Goal: Task Accomplishment & Management: Use online tool/utility

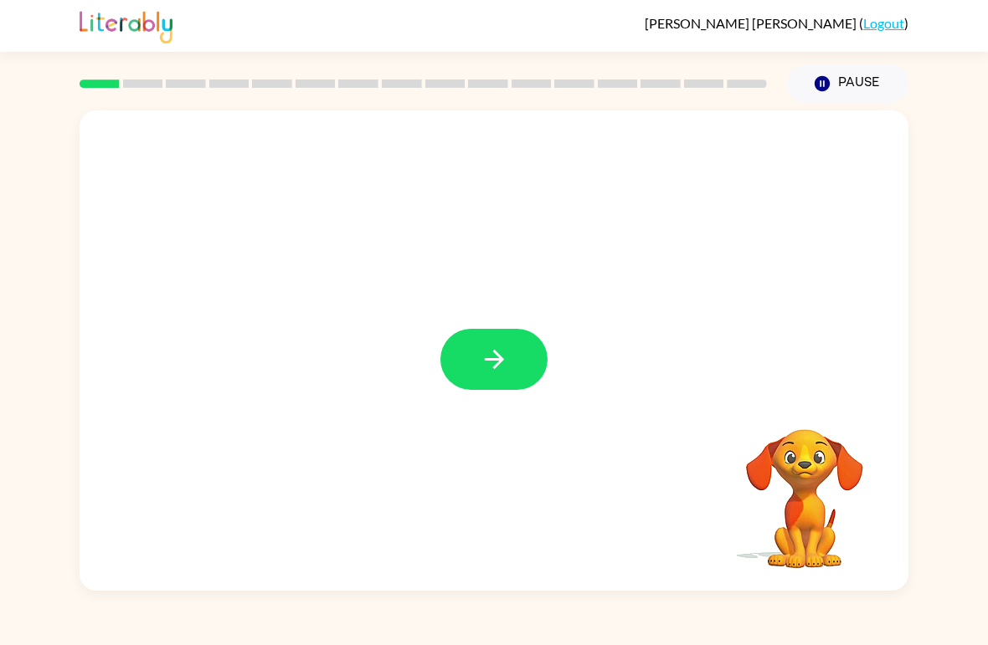
click at [476, 357] on button "button" at bounding box center [493, 359] width 107 height 61
click at [207, 583] on div at bounding box center [494, 350] width 829 height 480
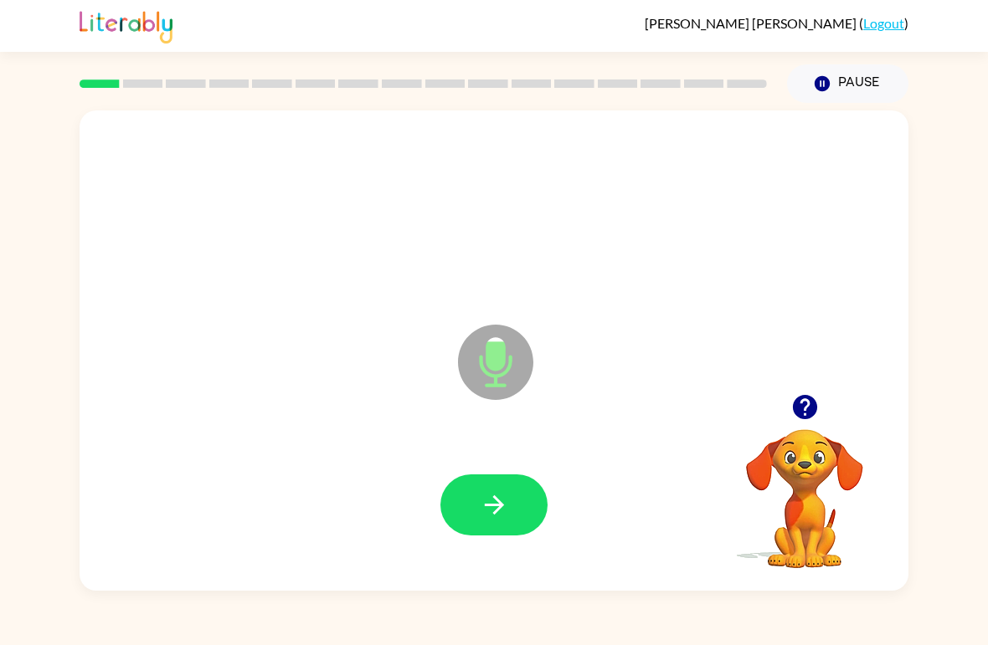
click at [473, 519] on button "button" at bounding box center [493, 505] width 107 height 61
click at [465, 514] on button "button" at bounding box center [493, 505] width 107 height 61
click at [480, 487] on button "button" at bounding box center [493, 505] width 107 height 61
click at [463, 508] on button "button" at bounding box center [493, 505] width 107 height 61
click at [534, 475] on div at bounding box center [493, 506] width 795 height 138
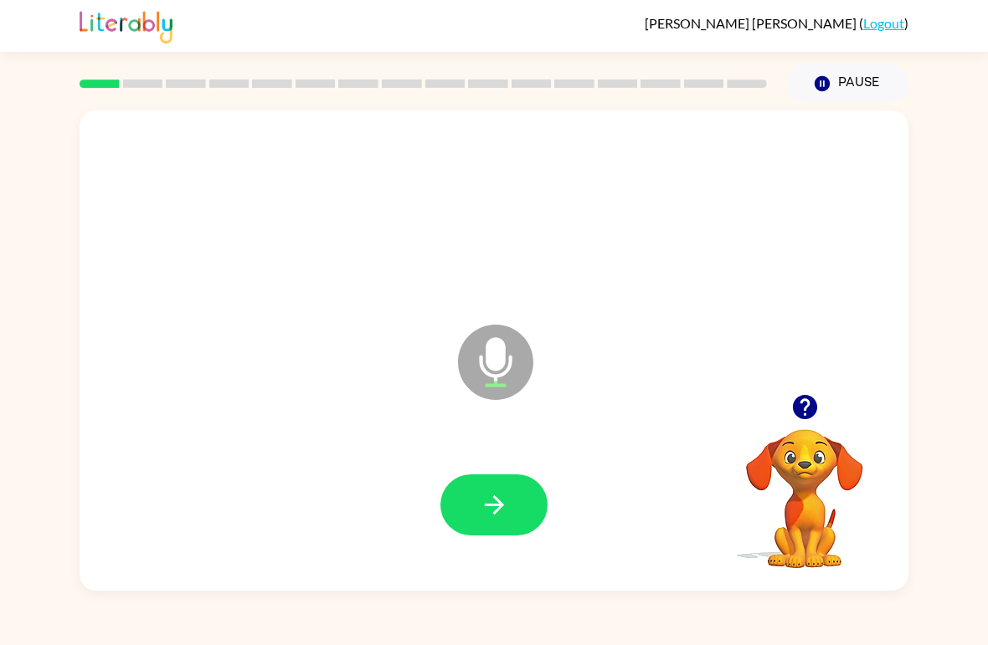
click at [502, 486] on button "button" at bounding box center [493, 505] width 107 height 61
click at [508, 499] on icon "button" at bounding box center [494, 504] width 29 height 29
click at [498, 488] on button "button" at bounding box center [493, 505] width 107 height 61
click at [506, 514] on icon "button" at bounding box center [494, 504] width 29 height 29
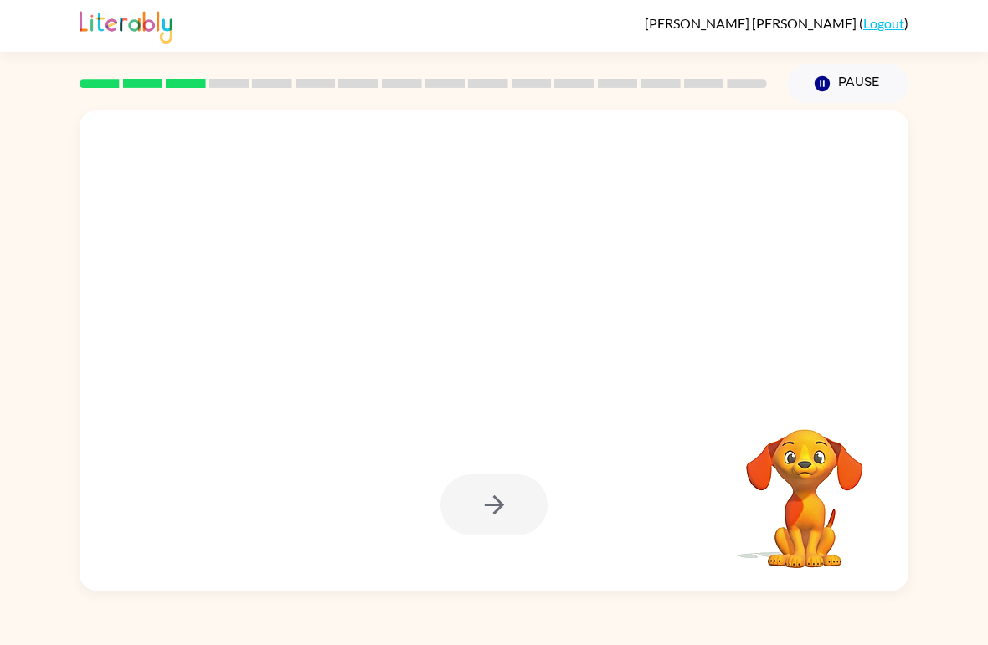
click at [481, 501] on div at bounding box center [493, 505] width 107 height 61
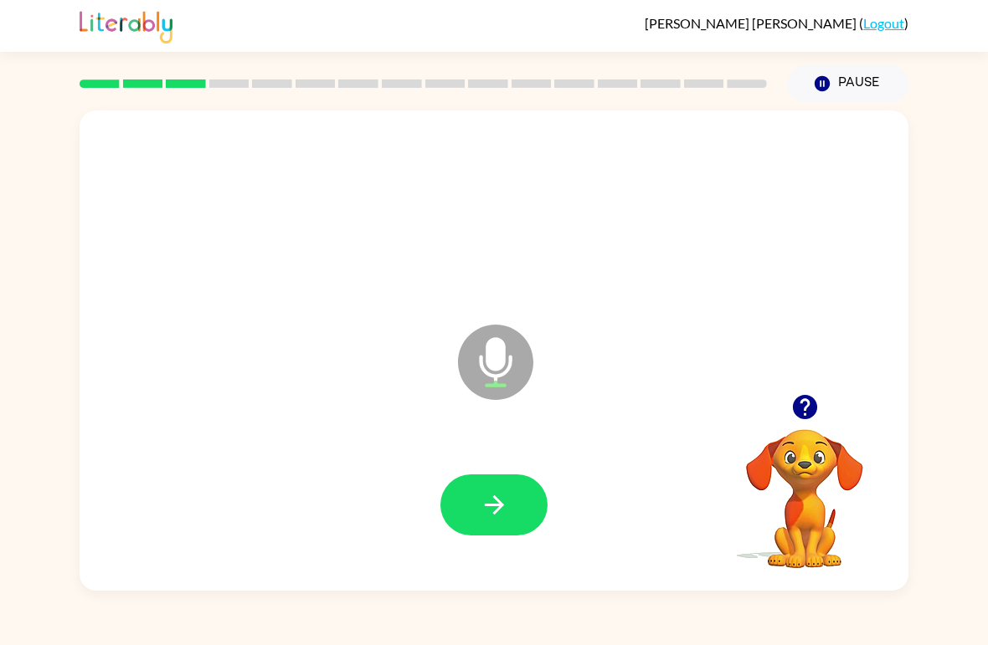
click at [485, 482] on button "button" at bounding box center [493, 505] width 107 height 61
click at [504, 479] on button "button" at bounding box center [493, 505] width 107 height 61
click at [490, 517] on icon "button" at bounding box center [494, 504] width 29 height 29
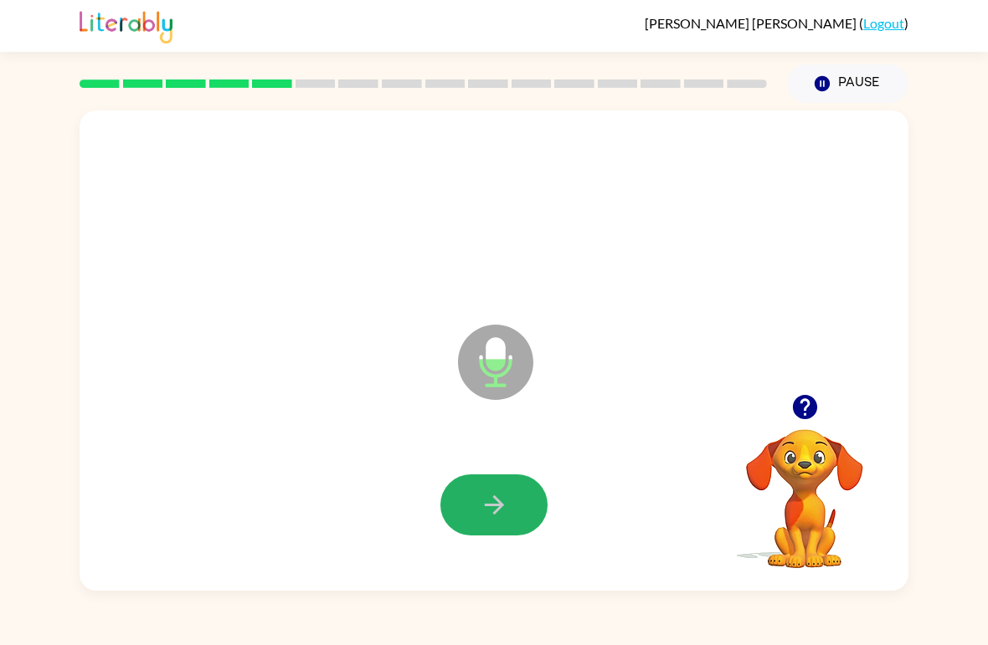
click at [537, 498] on button "button" at bounding box center [493, 505] width 107 height 61
click at [480, 502] on icon "button" at bounding box center [494, 504] width 29 height 29
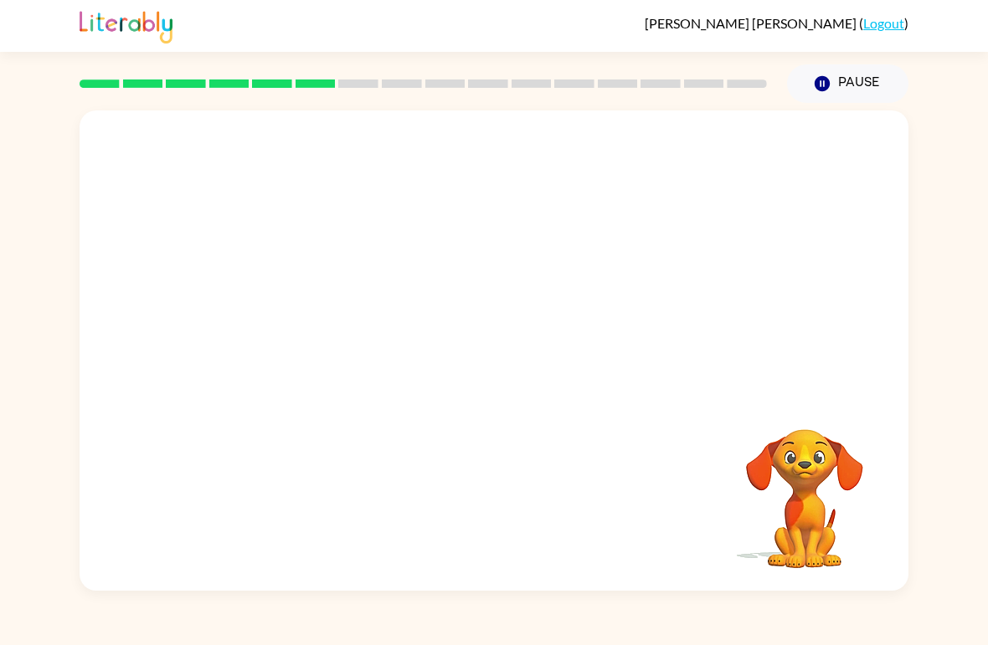
click at [874, 83] on button "Pause Pause" at bounding box center [847, 83] width 121 height 39
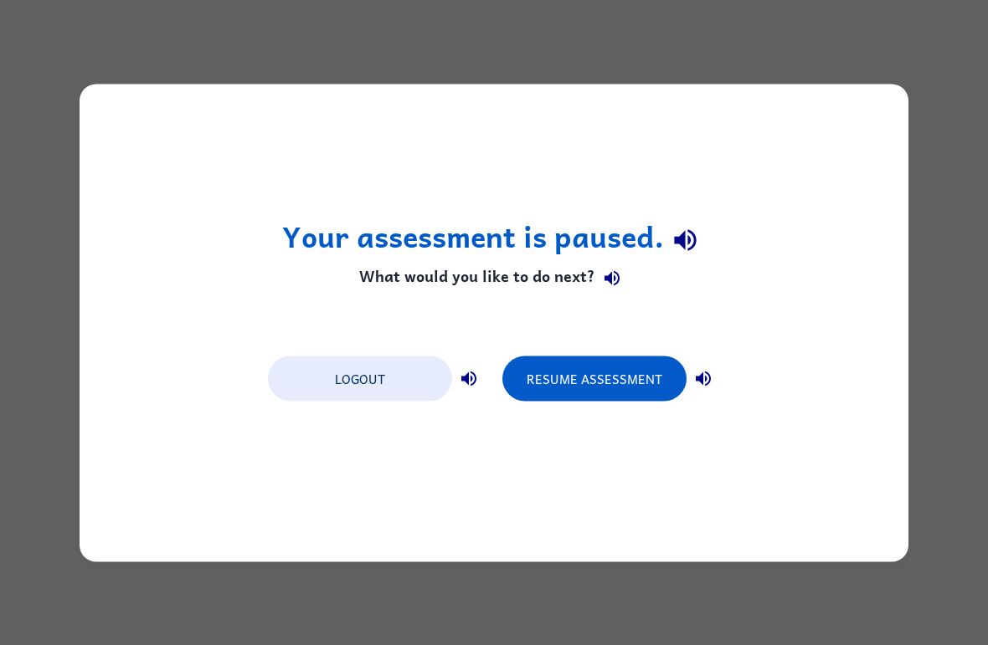
click at [625, 380] on button "Resume Assessment" at bounding box center [594, 378] width 184 height 45
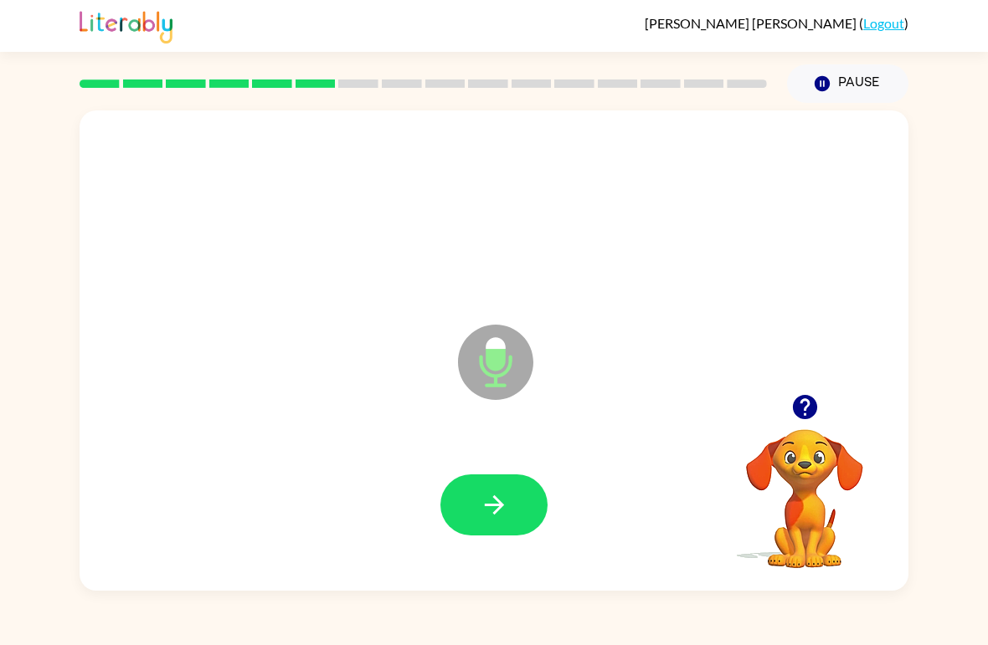
click at [475, 536] on button "button" at bounding box center [493, 505] width 107 height 61
click at [501, 526] on button "button" at bounding box center [493, 505] width 107 height 61
click at [493, 512] on icon "button" at bounding box center [494, 504] width 29 height 29
click at [510, 518] on button "button" at bounding box center [493, 505] width 107 height 61
click at [527, 501] on button "button" at bounding box center [493, 505] width 107 height 61
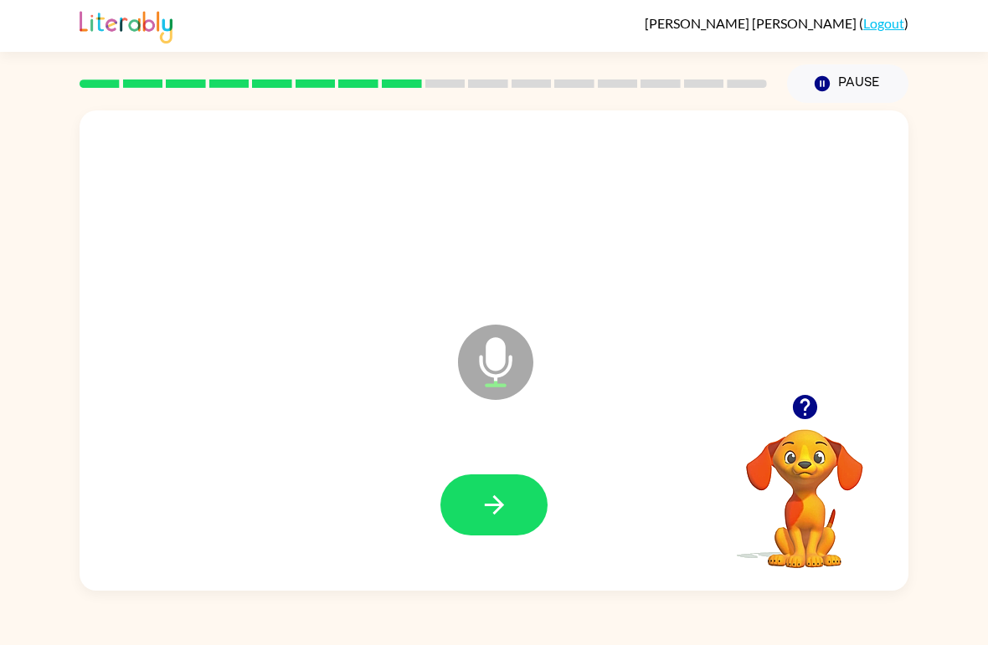
click at [506, 467] on div at bounding box center [493, 506] width 795 height 138
click at [480, 496] on icon "button" at bounding box center [494, 504] width 29 height 29
click at [437, 514] on div at bounding box center [493, 506] width 795 height 138
click at [470, 492] on button "button" at bounding box center [493, 505] width 107 height 61
click at [480, 456] on div at bounding box center [493, 506] width 795 height 138
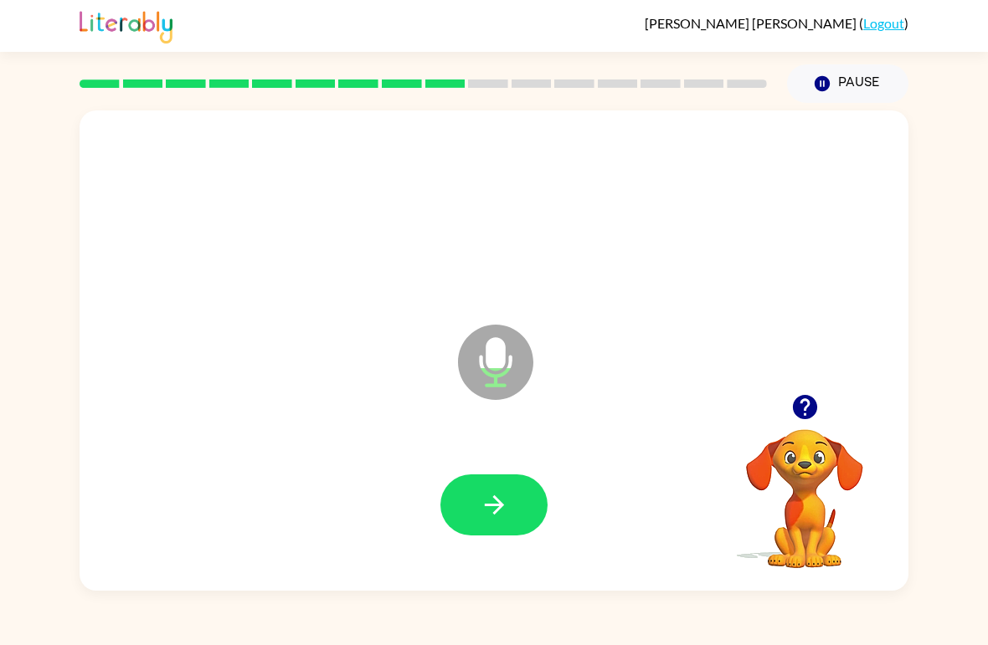
click at [501, 492] on icon "button" at bounding box center [494, 504] width 29 height 29
click at [521, 496] on button "button" at bounding box center [493, 505] width 107 height 61
click at [497, 523] on button "button" at bounding box center [493, 505] width 107 height 61
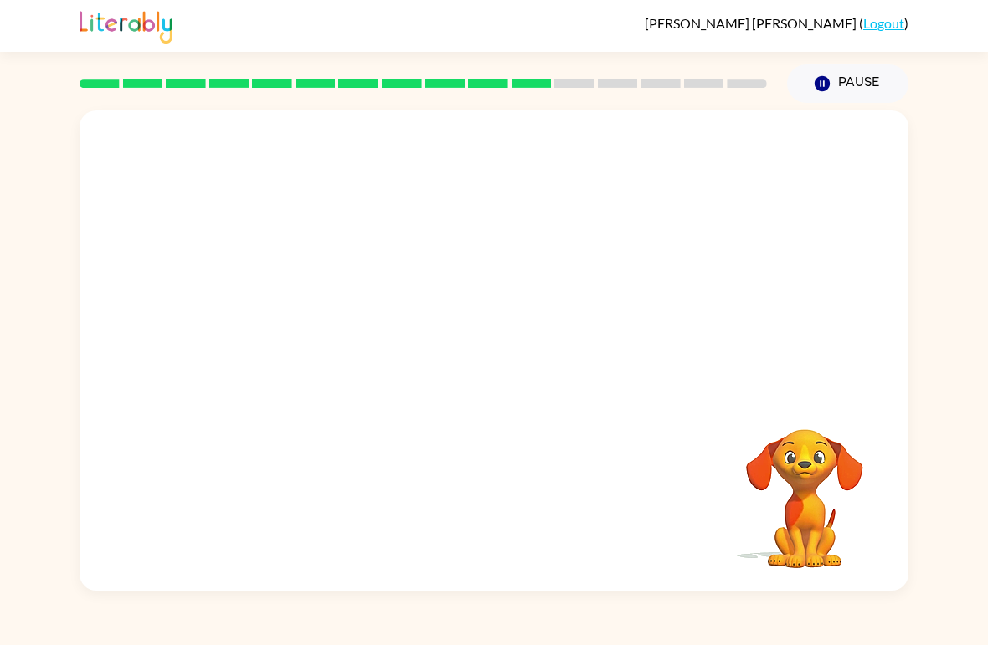
click at [856, 86] on button "Pause Pause" at bounding box center [847, 83] width 121 height 39
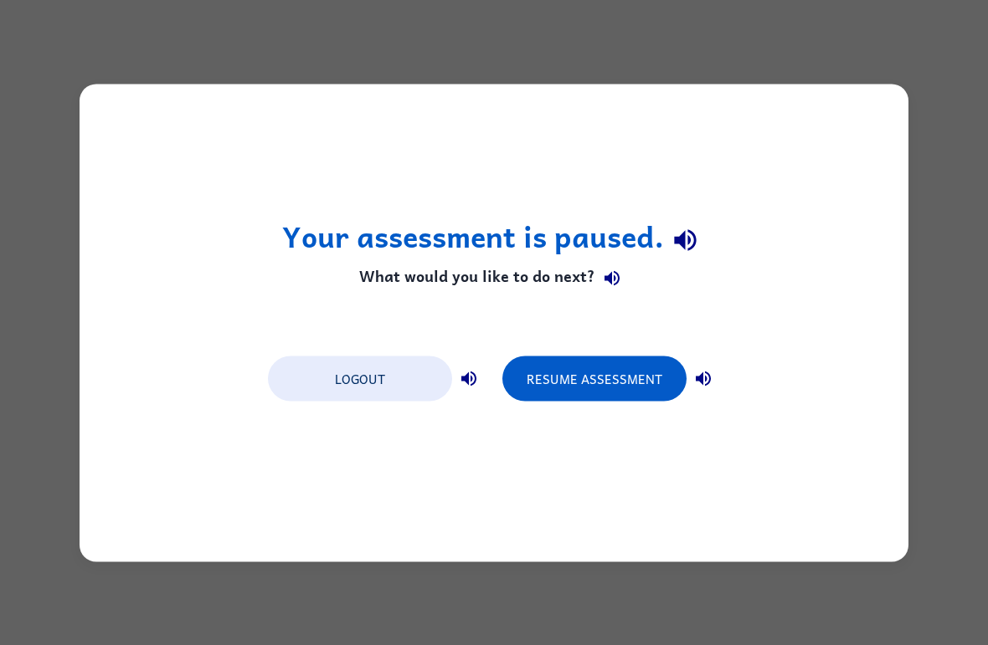
click at [640, 380] on button "Resume Assessment" at bounding box center [594, 378] width 184 height 45
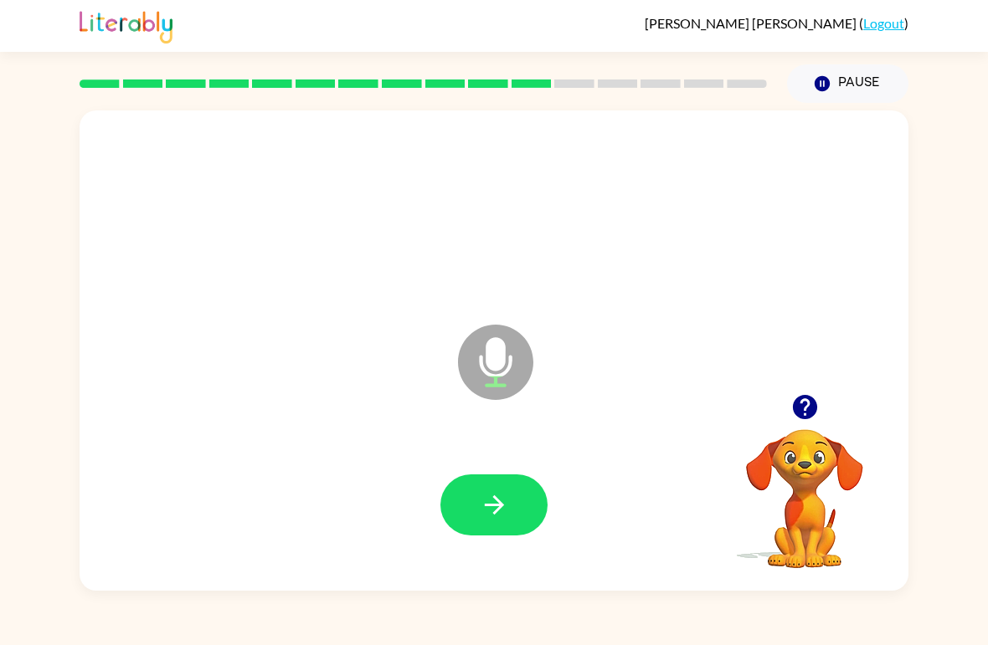
click at [464, 490] on button "button" at bounding box center [493, 505] width 107 height 61
click at [504, 493] on icon "button" at bounding box center [494, 504] width 29 height 29
click at [480, 497] on icon "button" at bounding box center [494, 504] width 29 height 29
click at [504, 498] on icon "button" at bounding box center [494, 504] width 29 height 29
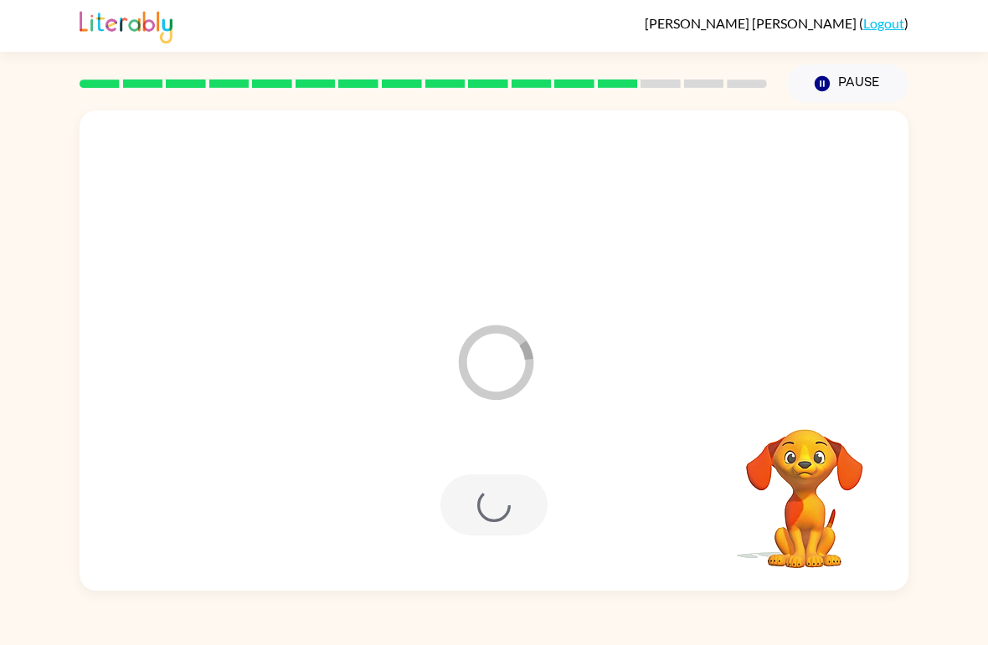
click at [459, 490] on div at bounding box center [493, 505] width 107 height 61
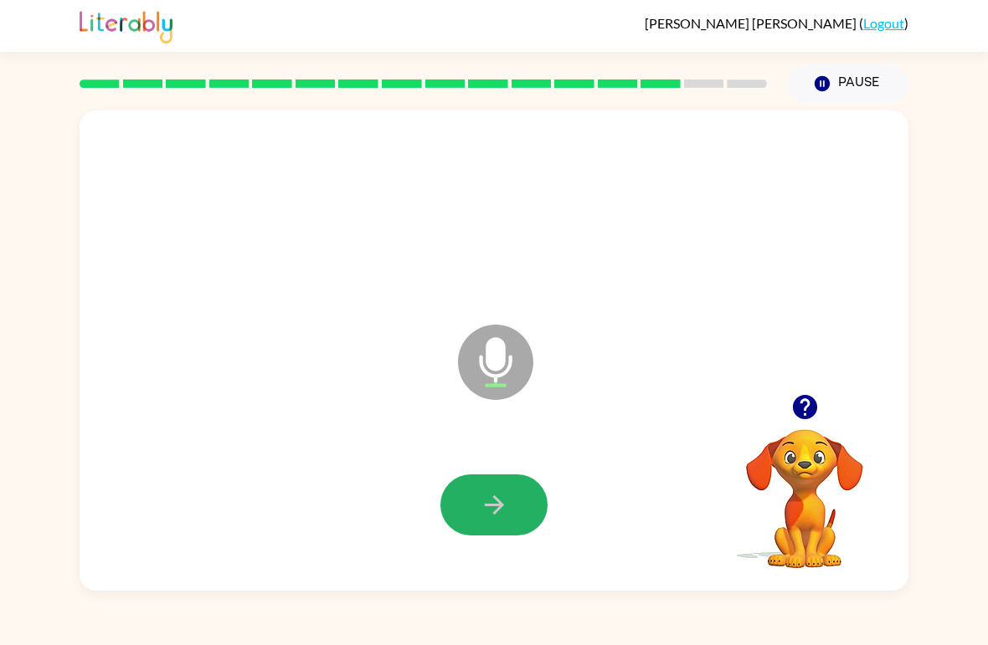
click at [509, 506] on button "button" at bounding box center [493, 505] width 107 height 61
click at [476, 481] on button "button" at bounding box center [493, 505] width 107 height 61
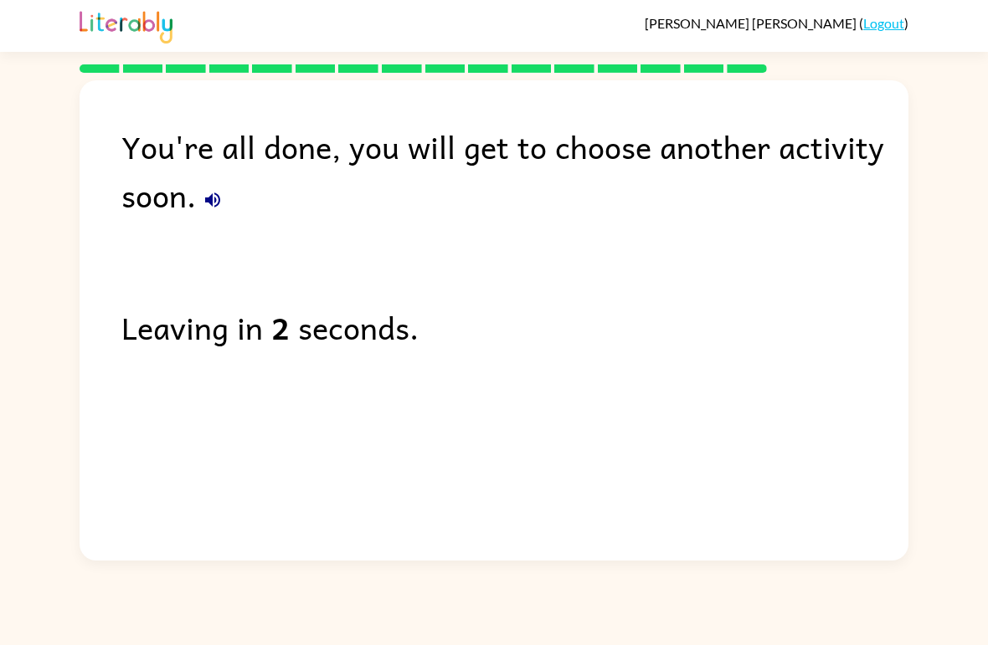
click at [882, 21] on link "Logout" at bounding box center [883, 23] width 41 height 16
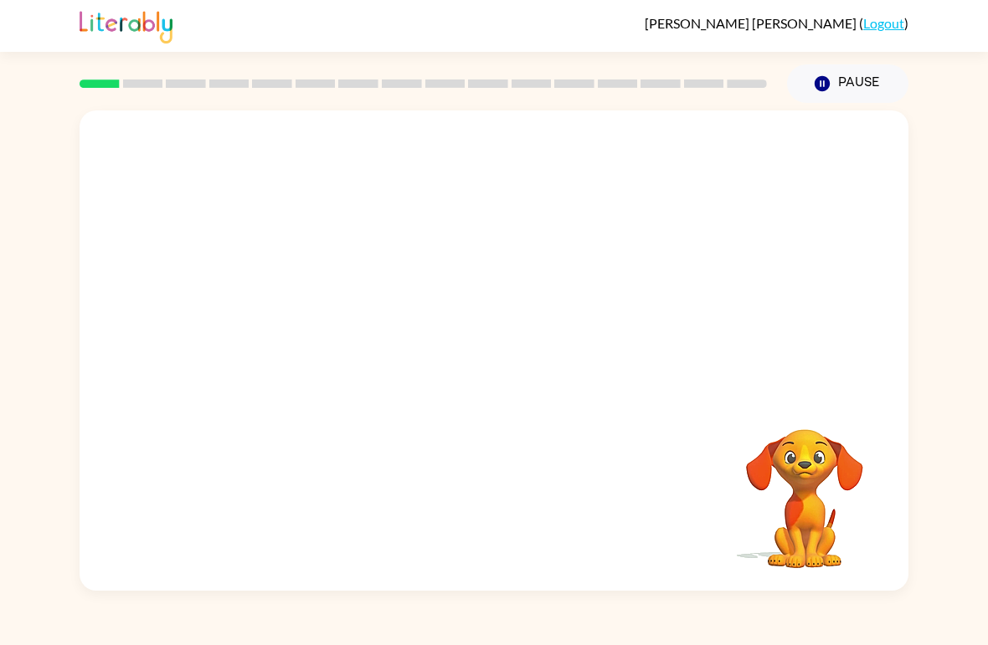
click at [861, 92] on button "Pause Pause" at bounding box center [847, 83] width 121 height 39
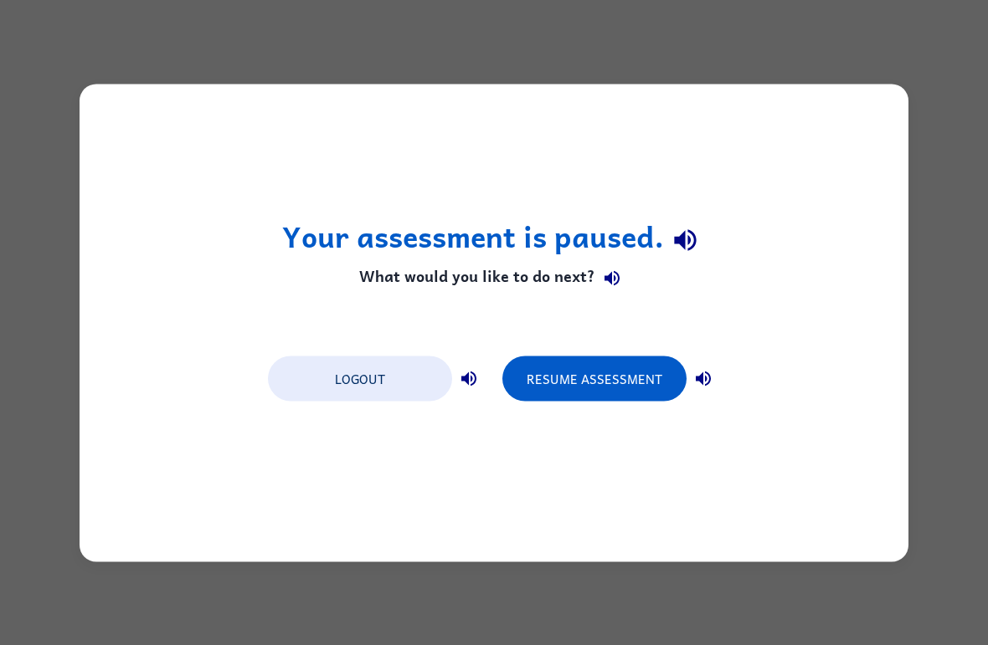
click at [634, 383] on button "Resume Assessment" at bounding box center [594, 378] width 184 height 45
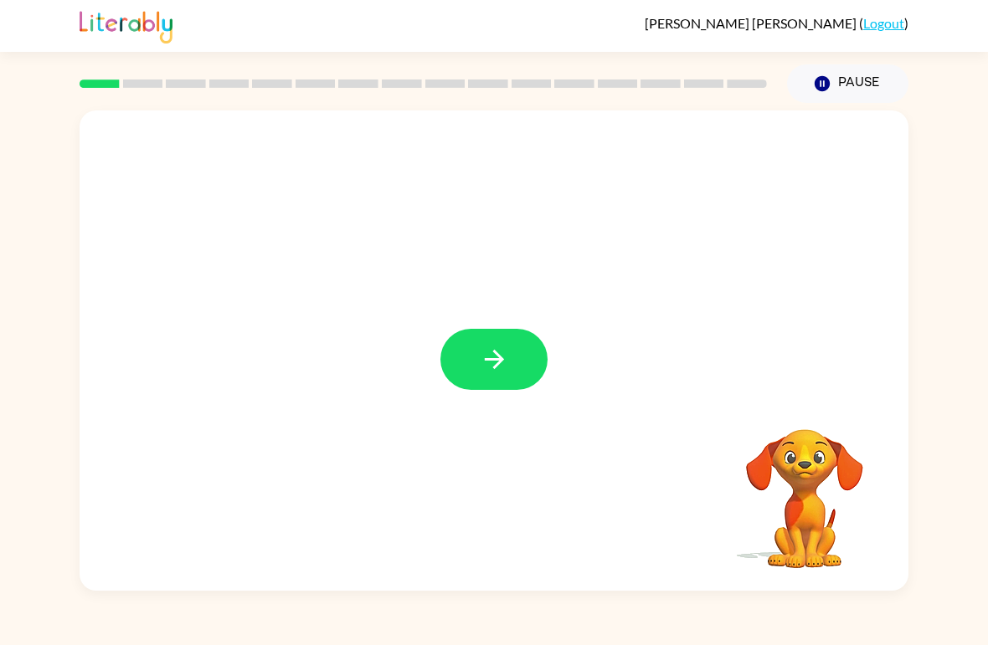
click at [493, 356] on icon "button" at bounding box center [494, 359] width 29 height 29
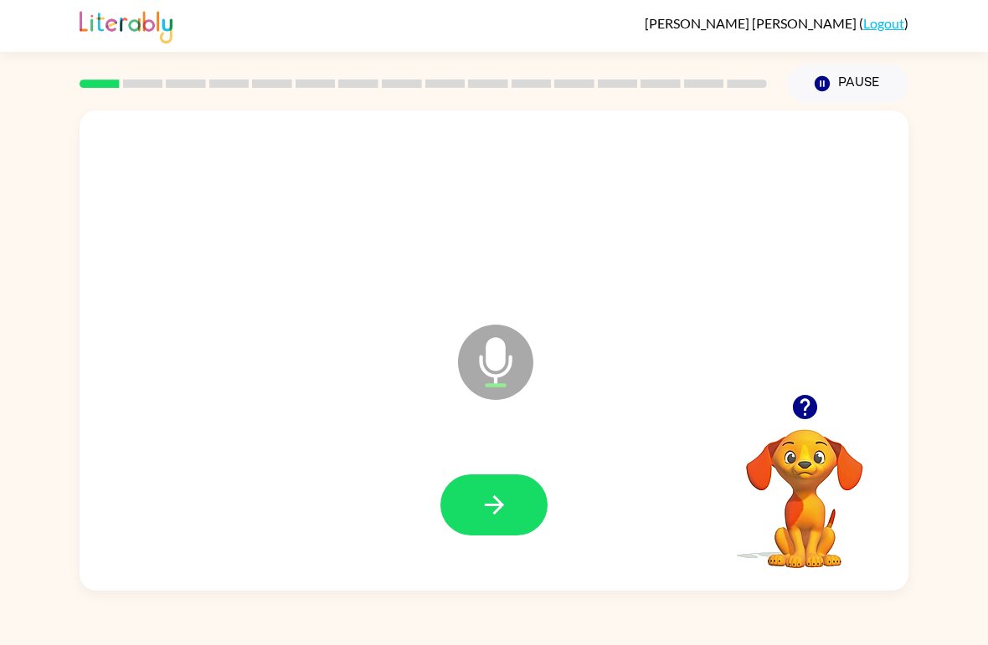
click at [505, 506] on icon "button" at bounding box center [494, 504] width 29 height 29
click at [514, 508] on button "button" at bounding box center [493, 505] width 107 height 61
click at [515, 516] on button "button" at bounding box center [493, 505] width 107 height 61
click at [501, 508] on icon "button" at bounding box center [493, 505] width 19 height 19
click at [515, 519] on button "button" at bounding box center [493, 505] width 107 height 61
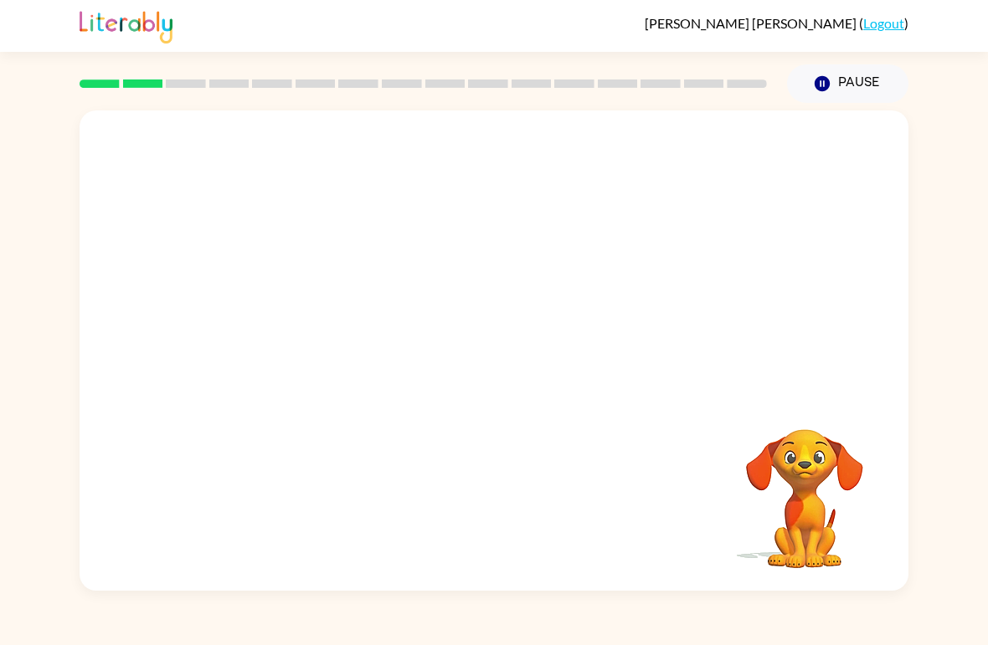
click at [858, 83] on button "Pause Pause" at bounding box center [847, 83] width 121 height 39
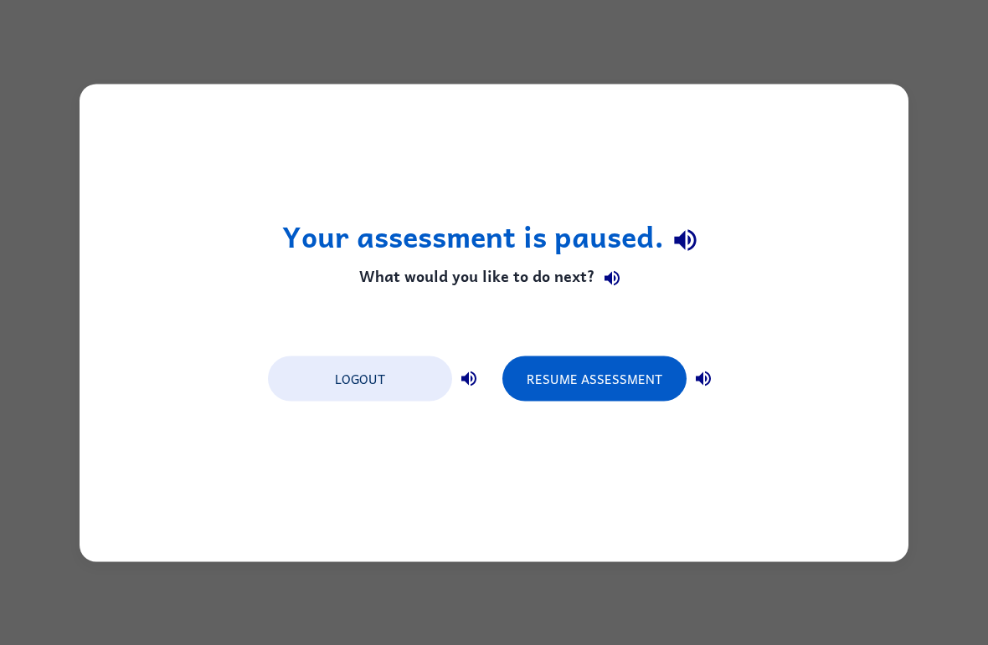
click at [608, 364] on button "Resume Assessment" at bounding box center [594, 378] width 184 height 45
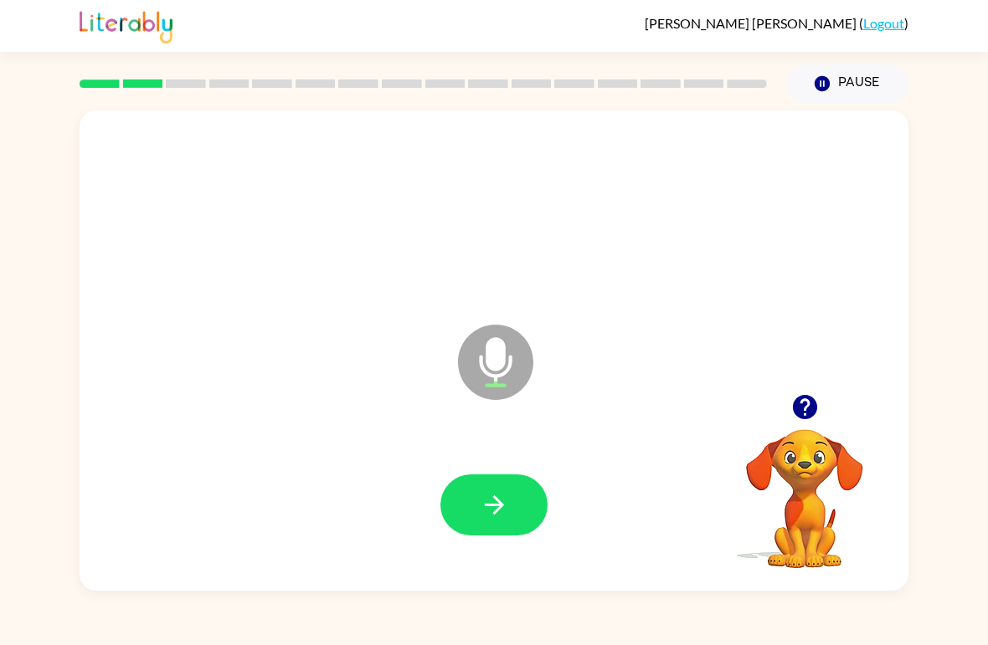
click at [490, 507] on icon "button" at bounding box center [493, 505] width 19 height 19
click at [512, 482] on button "button" at bounding box center [493, 505] width 107 height 61
click at [499, 498] on icon "button" at bounding box center [494, 504] width 29 height 29
click at [501, 491] on icon "button" at bounding box center [494, 504] width 29 height 29
click at [511, 495] on button "button" at bounding box center [493, 505] width 107 height 61
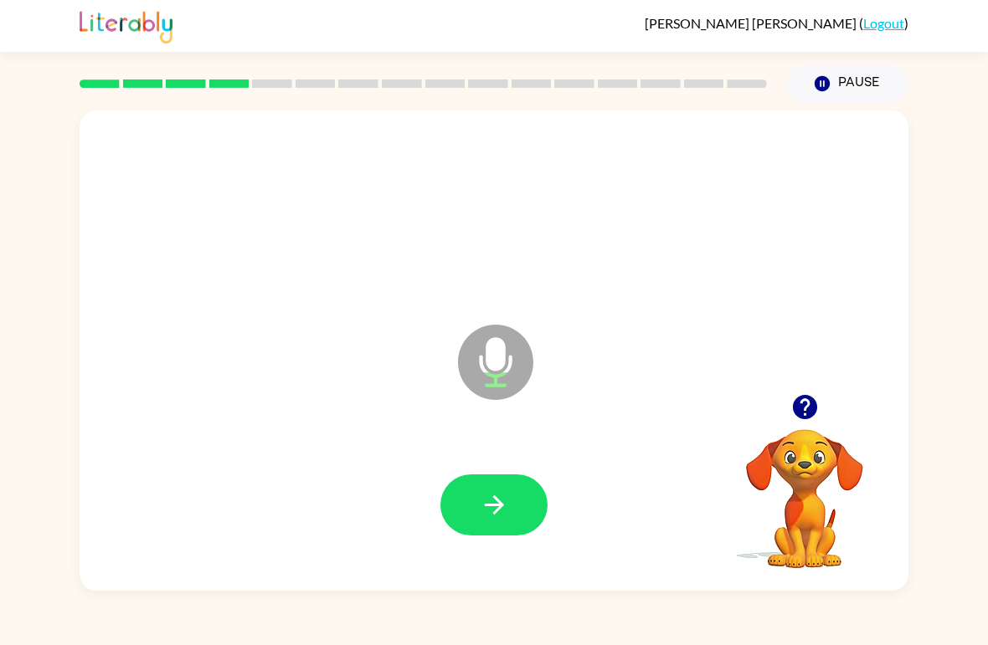
click at [520, 501] on button "button" at bounding box center [493, 505] width 107 height 61
click at [481, 517] on icon "button" at bounding box center [494, 504] width 29 height 29
click at [490, 515] on icon "button" at bounding box center [494, 504] width 29 height 29
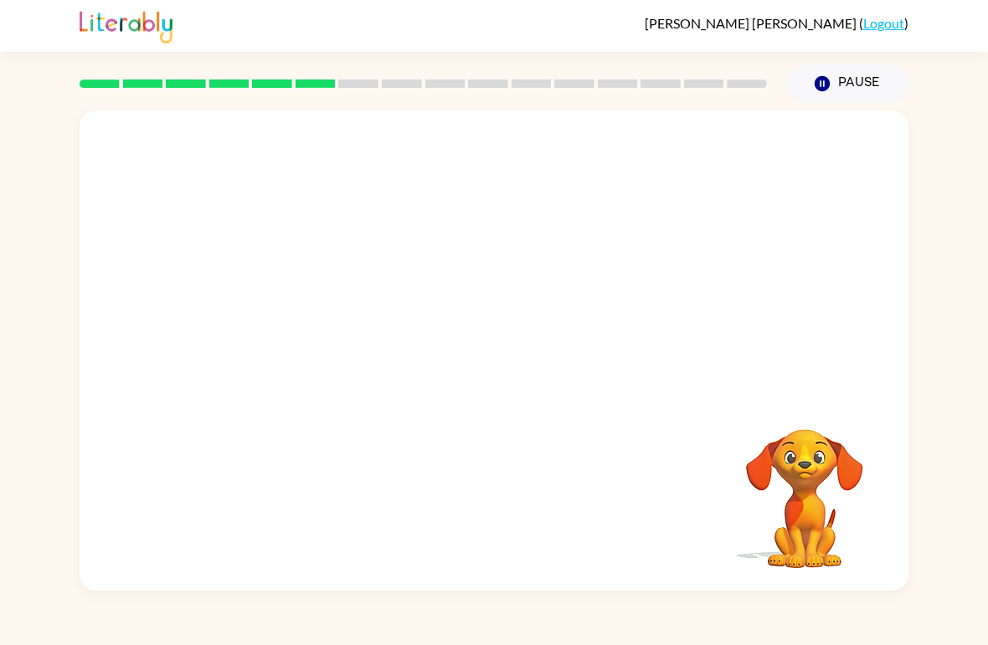
click at [850, 84] on button "Pause Pause" at bounding box center [847, 83] width 121 height 39
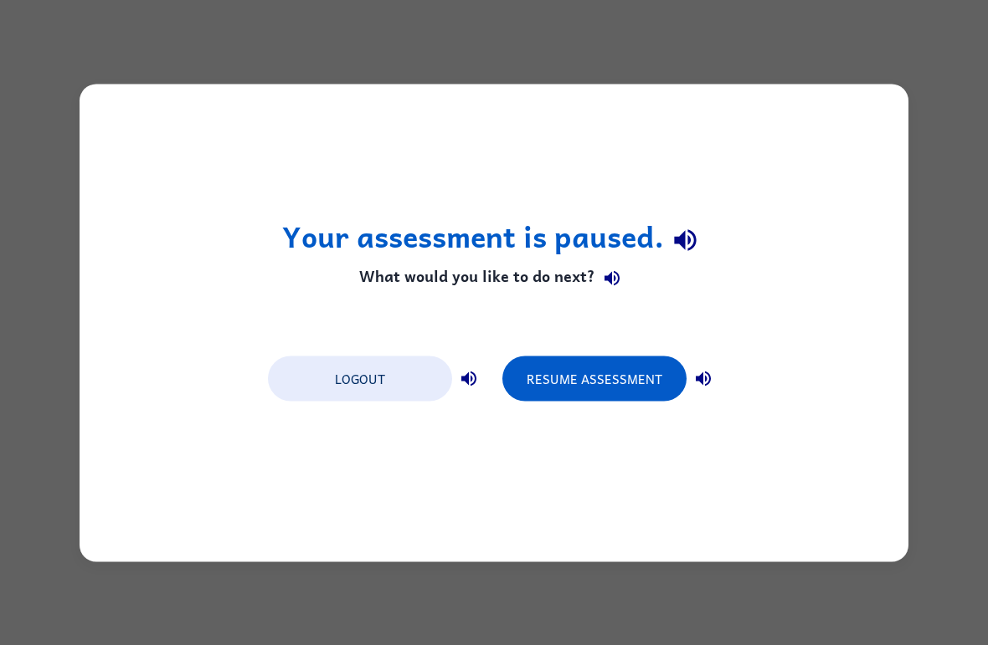
click at [566, 373] on button "Resume Assessment" at bounding box center [594, 378] width 184 height 45
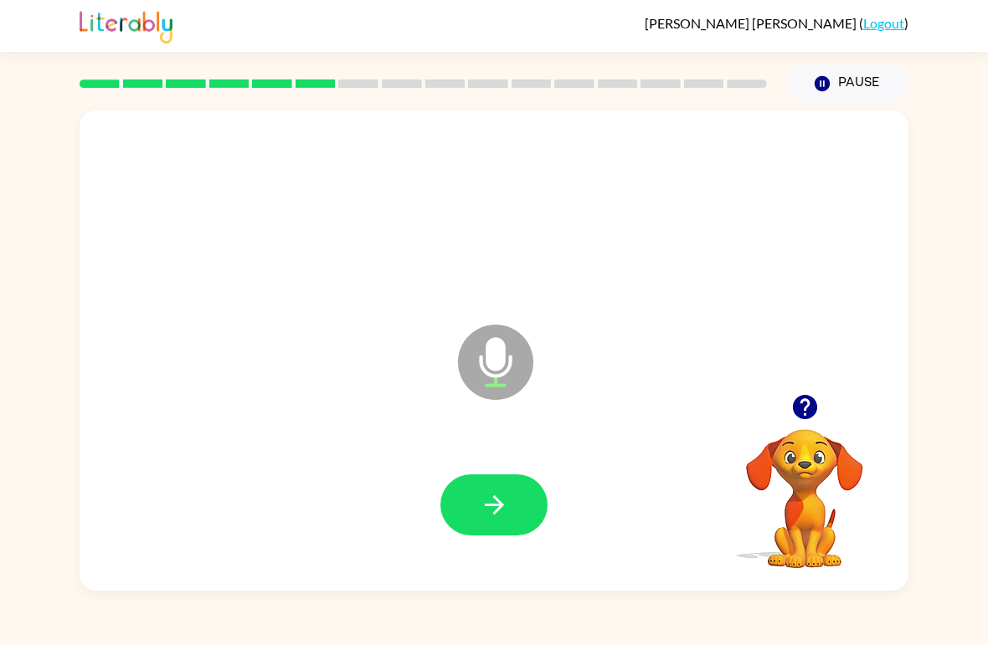
click at [487, 489] on button "button" at bounding box center [493, 505] width 107 height 61
click at [506, 506] on icon "button" at bounding box center [494, 504] width 29 height 29
click at [511, 492] on button "button" at bounding box center [493, 505] width 107 height 61
click at [515, 494] on button "button" at bounding box center [493, 505] width 107 height 61
click at [493, 509] on icon "button" at bounding box center [494, 504] width 29 height 29
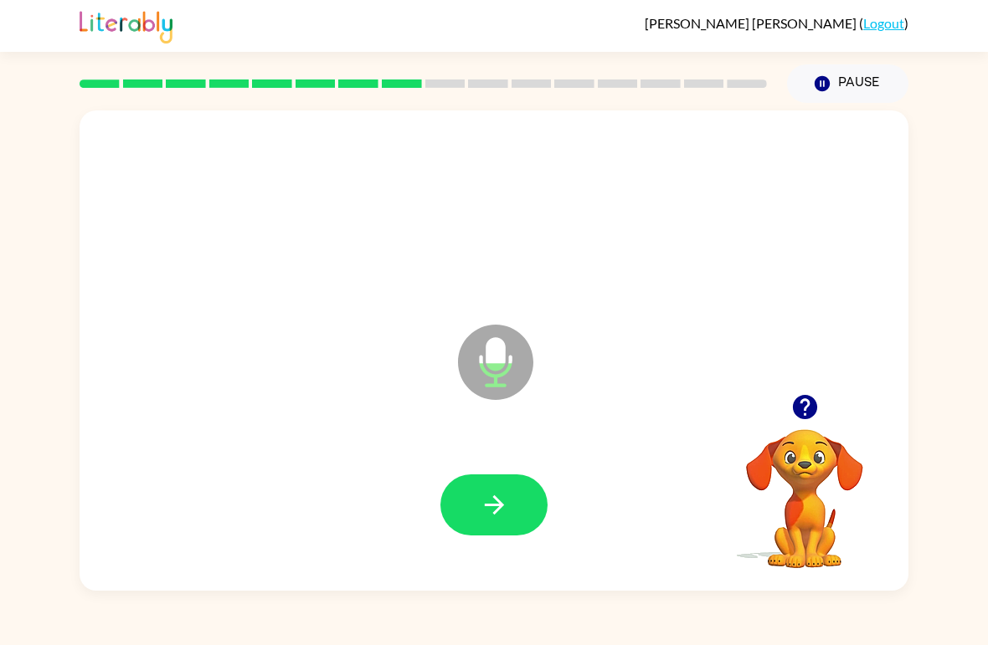
click at [490, 495] on icon "button" at bounding box center [494, 504] width 29 height 29
click at [488, 506] on icon "button" at bounding box center [493, 505] width 19 height 19
click at [506, 499] on icon "button" at bounding box center [494, 504] width 29 height 29
click at [517, 490] on button "button" at bounding box center [493, 505] width 107 height 61
click at [505, 514] on icon "button" at bounding box center [494, 504] width 29 height 29
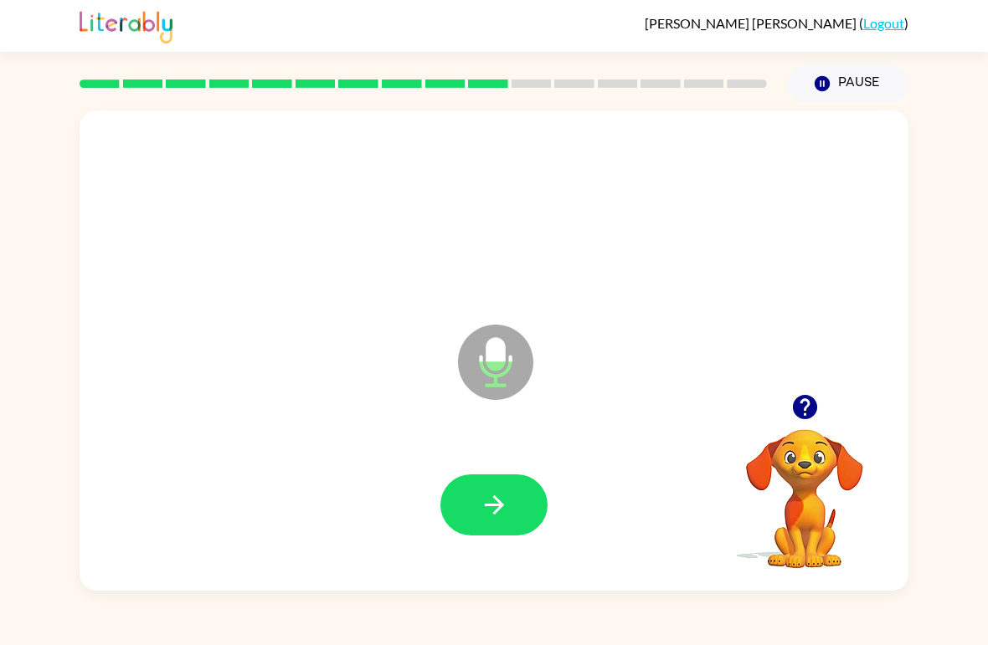
click at [509, 481] on button "button" at bounding box center [493, 505] width 107 height 61
click at [486, 520] on icon "button" at bounding box center [494, 504] width 29 height 29
click at [503, 524] on button "button" at bounding box center [493, 505] width 107 height 61
click at [469, 500] on button "button" at bounding box center [493, 505] width 107 height 61
click at [482, 509] on icon "button" at bounding box center [494, 504] width 29 height 29
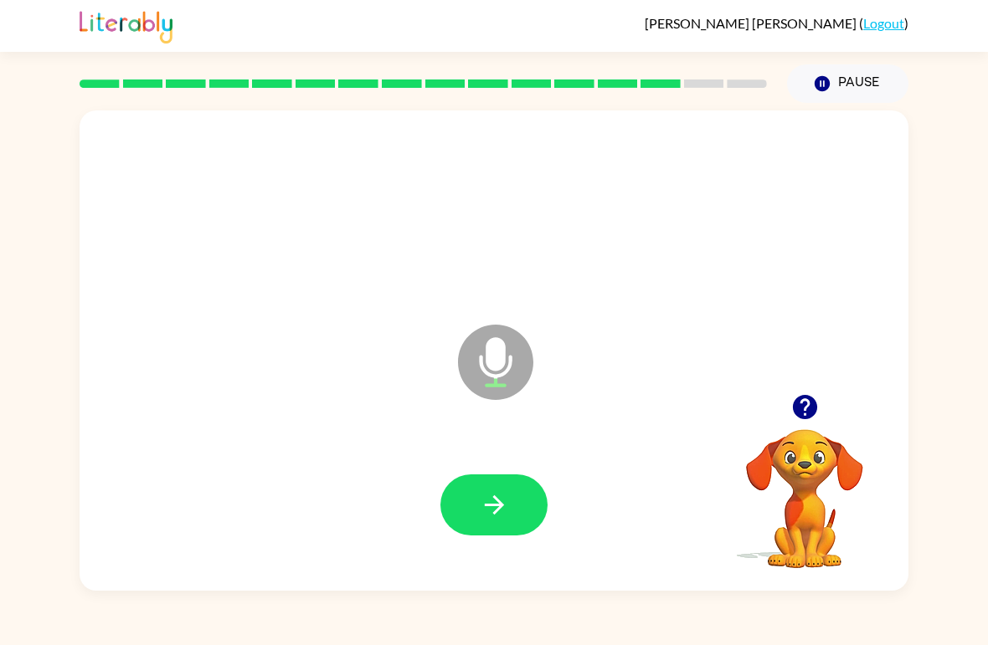
click at [504, 516] on icon "button" at bounding box center [494, 504] width 29 height 29
click at [486, 508] on icon "button" at bounding box center [494, 504] width 29 height 29
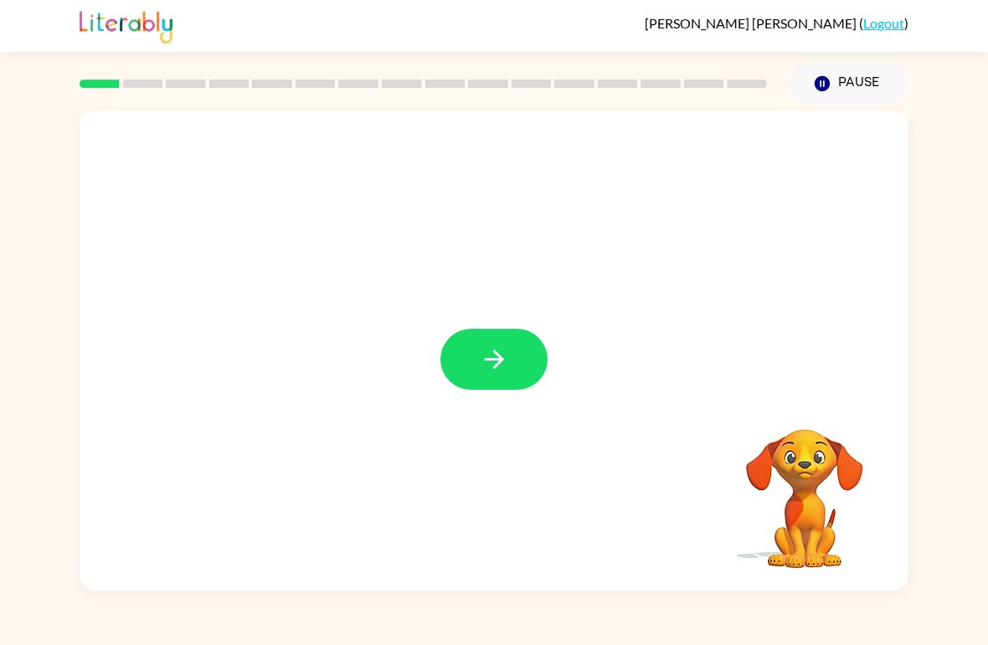
click at [490, 379] on button "button" at bounding box center [493, 359] width 107 height 61
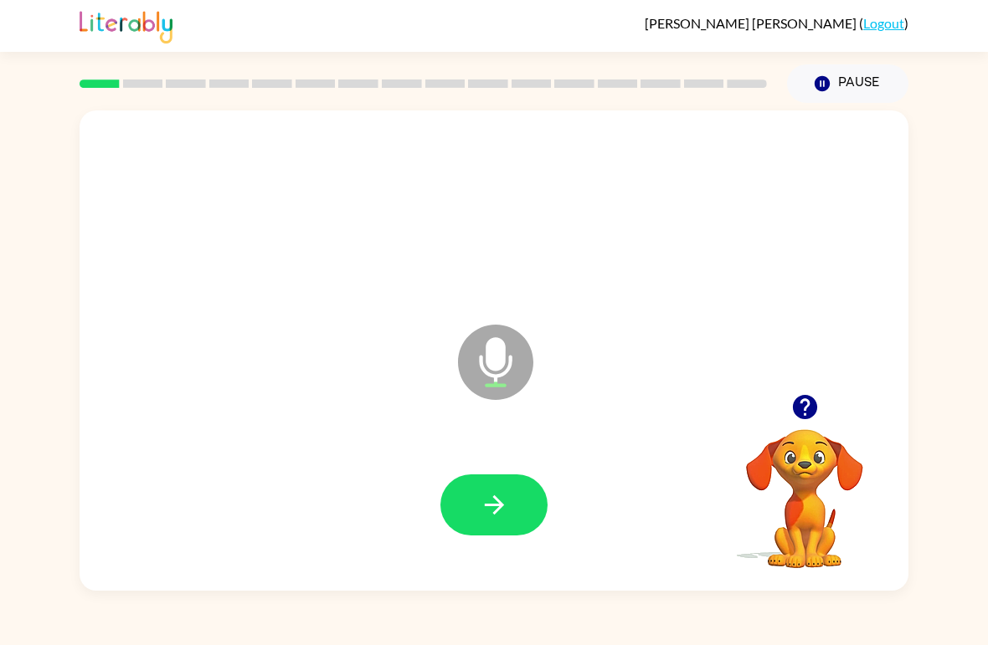
click at [499, 511] on icon "button" at bounding box center [494, 504] width 29 height 29
click at [497, 490] on button "button" at bounding box center [493, 505] width 107 height 61
click at [814, 457] on video "Your browser must support playing .mp4 files to use Literably. Please try using…" at bounding box center [804, 486] width 167 height 167
click at [823, 443] on video "Your browser must support playing .mp4 files to use Literably. Please try using…" at bounding box center [804, 486] width 167 height 167
click at [489, 501] on icon "button" at bounding box center [494, 504] width 29 height 29
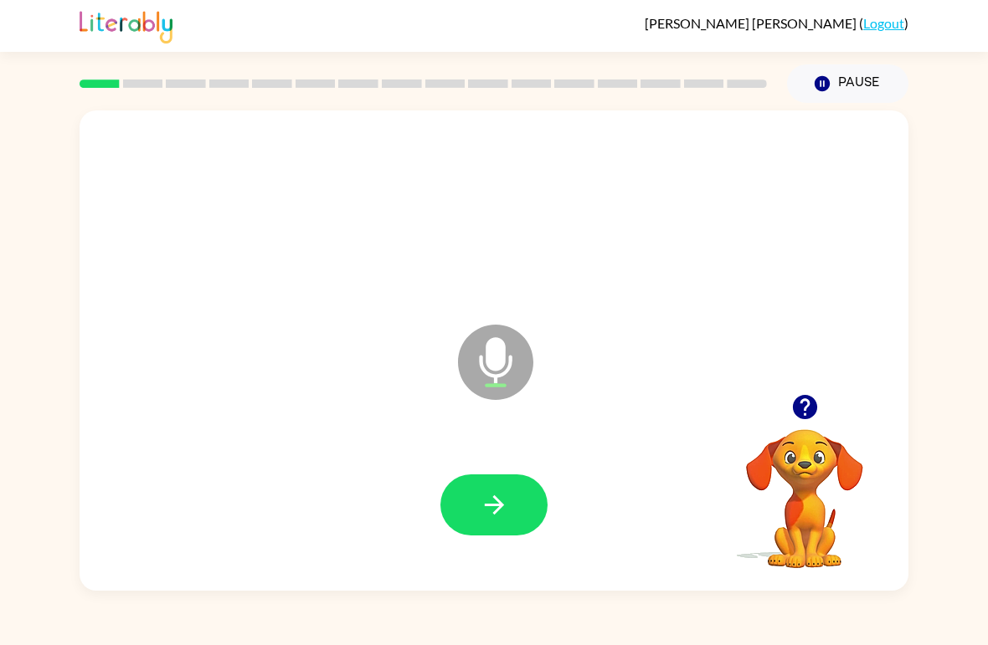
click at [469, 494] on button "button" at bounding box center [493, 505] width 107 height 61
click at [511, 499] on button "button" at bounding box center [493, 505] width 107 height 61
click at [506, 496] on icon "button" at bounding box center [494, 504] width 29 height 29
click at [527, 478] on button "button" at bounding box center [493, 505] width 107 height 61
click at [488, 509] on icon "button" at bounding box center [494, 504] width 29 height 29
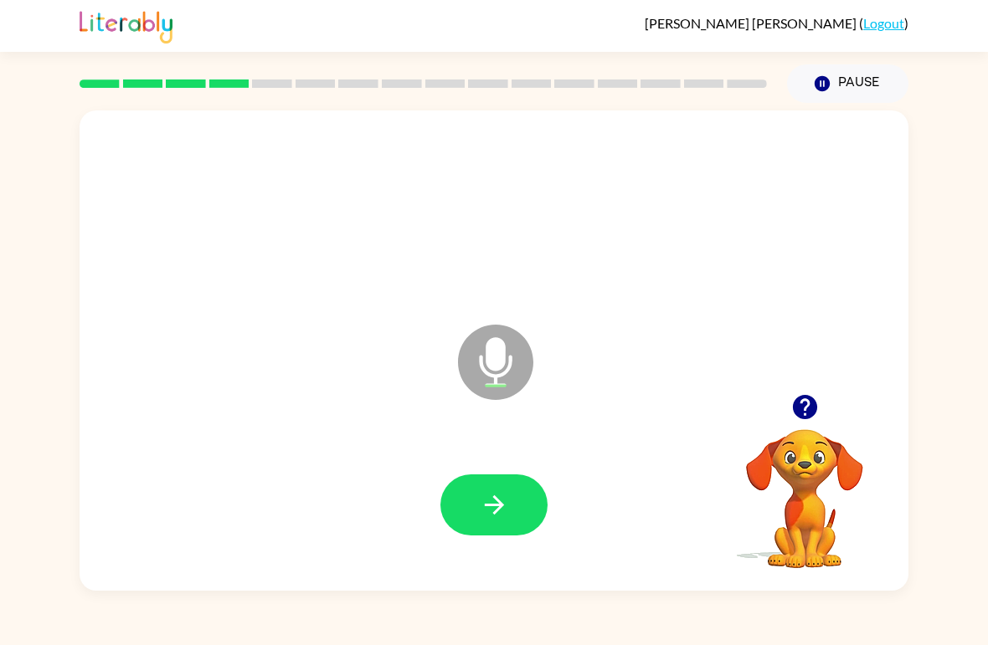
click at [486, 504] on icon "button" at bounding box center [494, 504] width 29 height 29
click at [511, 489] on button "button" at bounding box center [493, 505] width 107 height 61
click at [505, 500] on icon "button" at bounding box center [494, 504] width 29 height 29
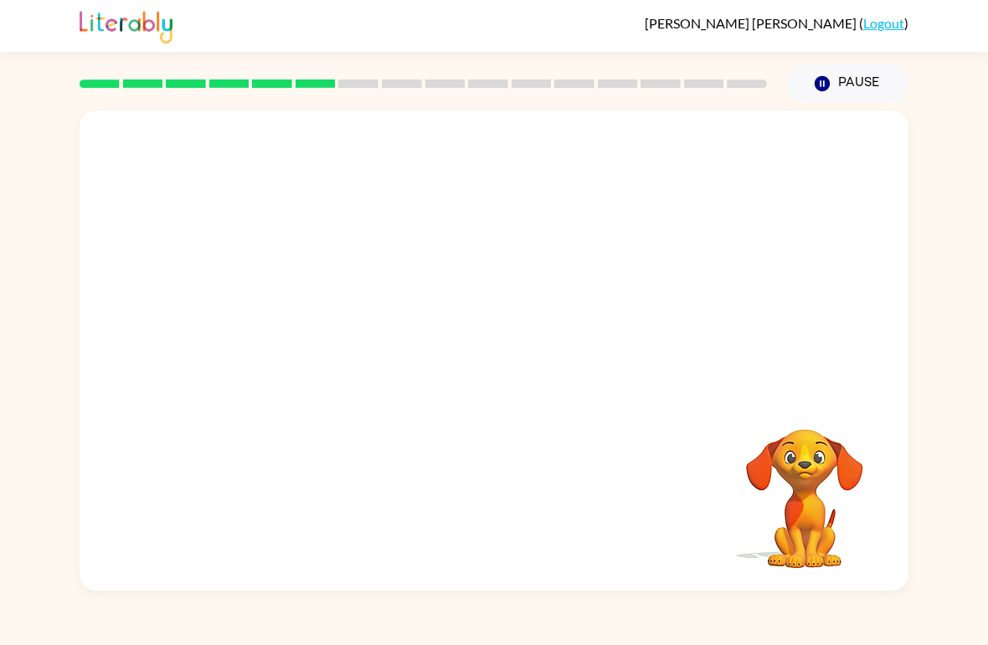
click at [856, 84] on button "Pause Pause" at bounding box center [847, 83] width 121 height 39
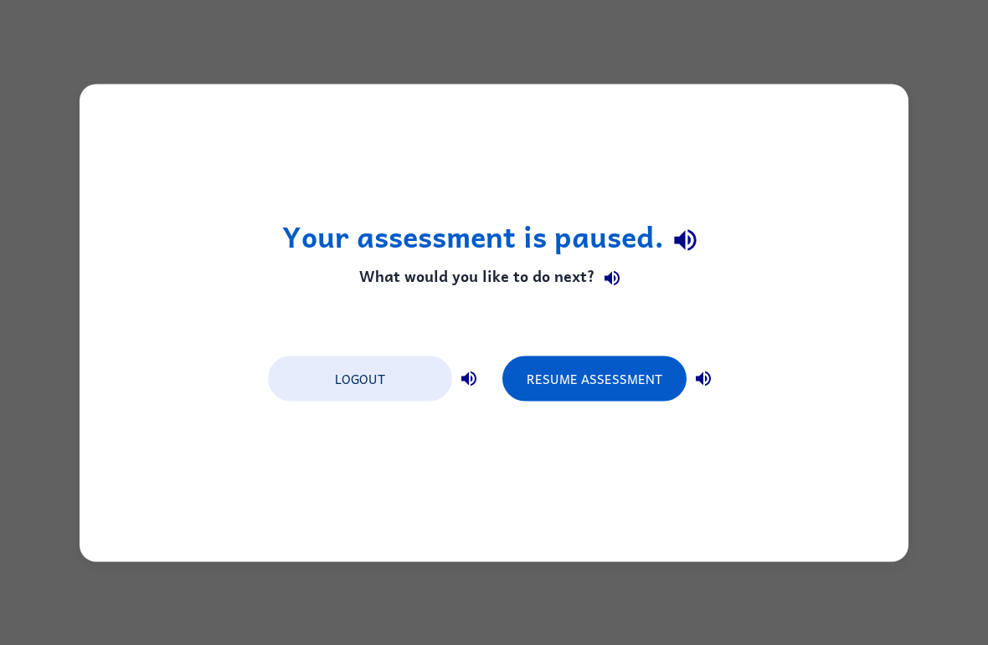
click at [622, 384] on button "Resume Assessment" at bounding box center [594, 378] width 184 height 45
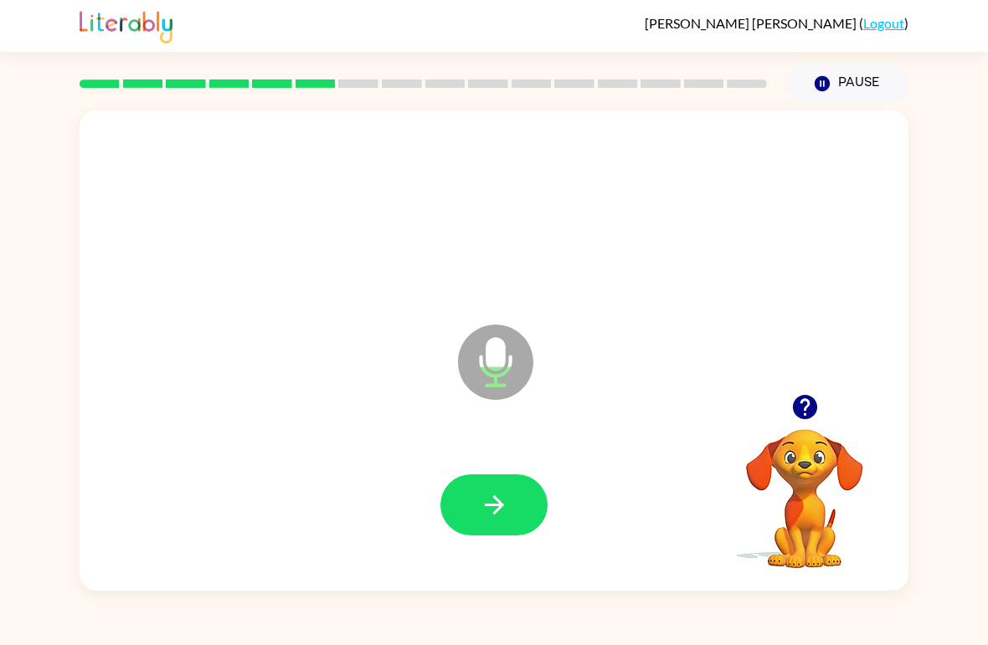
click at [491, 516] on icon "button" at bounding box center [494, 504] width 29 height 29
click at [490, 511] on icon "button" at bounding box center [494, 504] width 29 height 29
click at [495, 500] on icon "button" at bounding box center [493, 505] width 19 height 19
click at [489, 517] on icon "button" at bounding box center [494, 504] width 29 height 29
click at [516, 521] on button "button" at bounding box center [493, 505] width 107 height 61
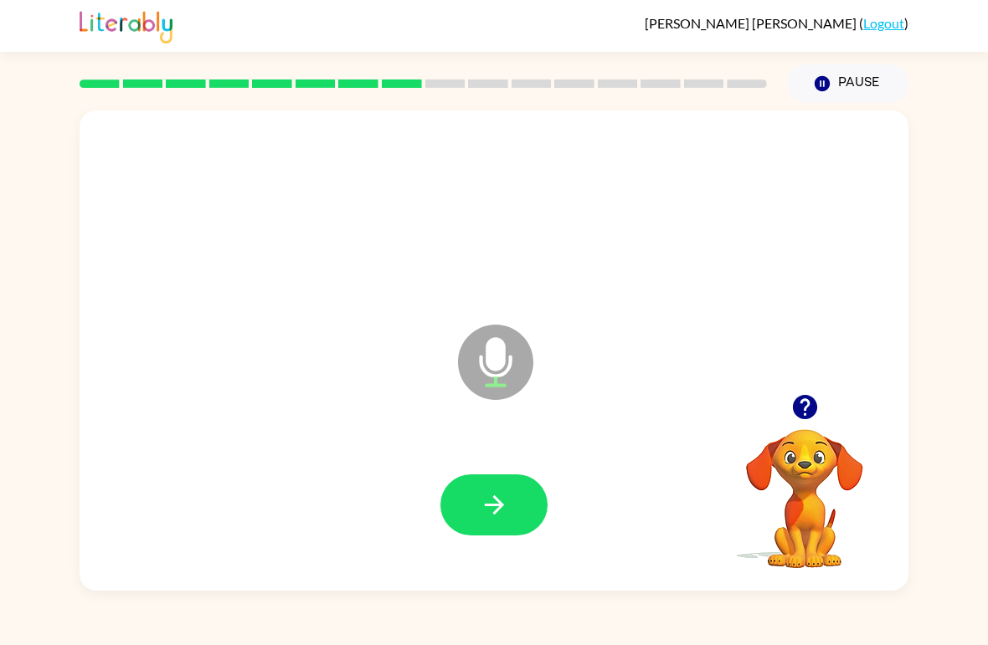
click at [511, 528] on button "button" at bounding box center [493, 505] width 107 height 61
click at [482, 506] on icon "button" at bounding box center [494, 504] width 29 height 29
click at [485, 507] on icon "button" at bounding box center [493, 505] width 19 height 19
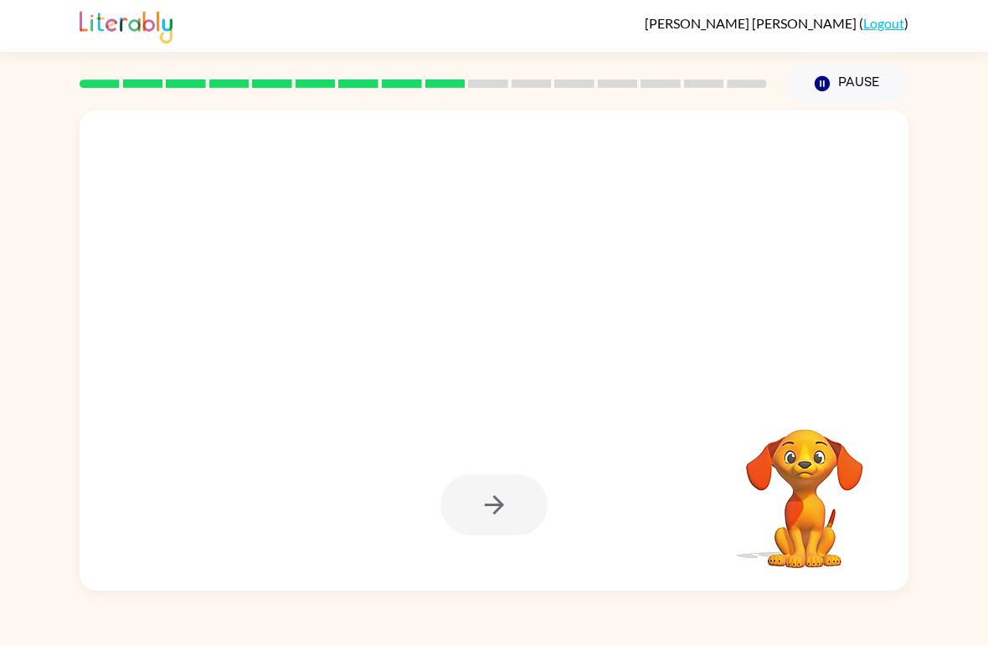
click at [837, 76] on button "Pause Pause" at bounding box center [847, 83] width 121 height 39
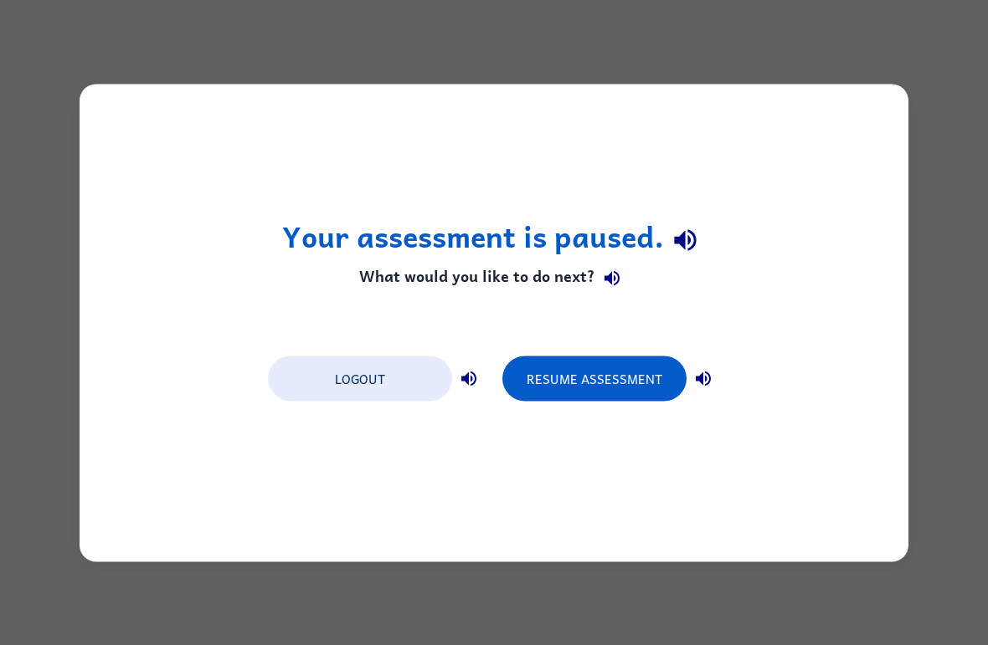
click at [604, 377] on button "Resume Assessment" at bounding box center [594, 378] width 184 height 45
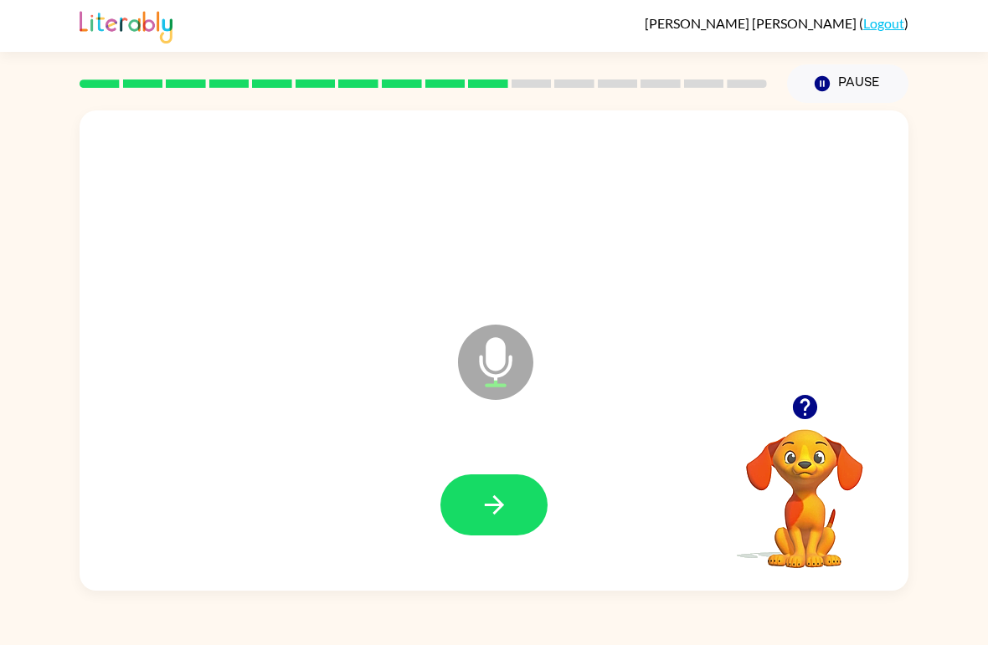
click at [493, 506] on icon "button" at bounding box center [493, 505] width 19 height 19
click at [495, 496] on icon "button" at bounding box center [494, 504] width 29 height 29
click at [518, 522] on button "button" at bounding box center [493, 505] width 107 height 61
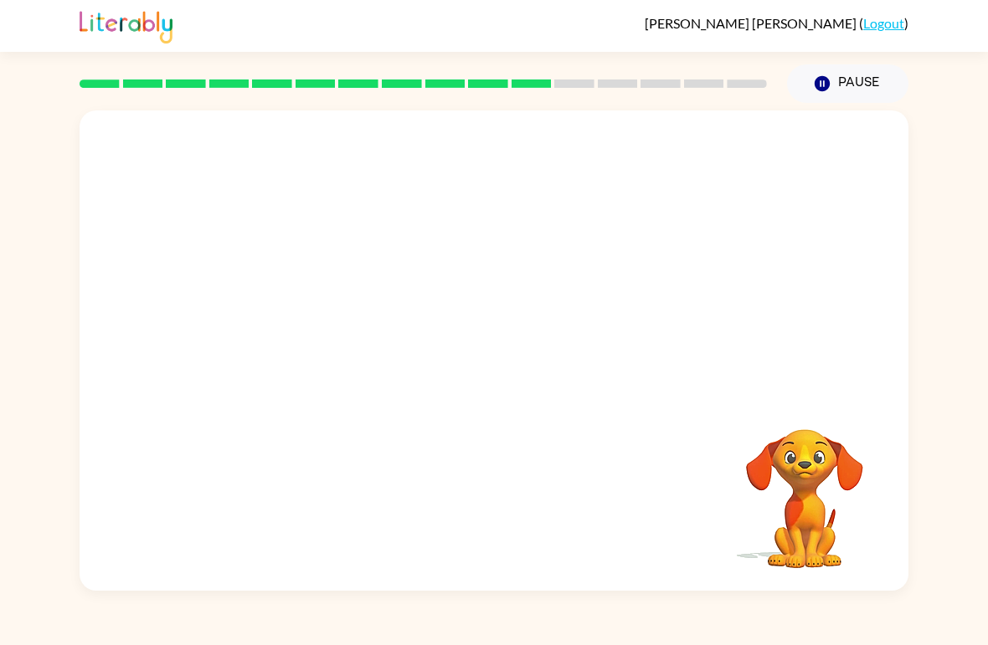
click at [856, 81] on button "Pause Pause" at bounding box center [847, 83] width 121 height 39
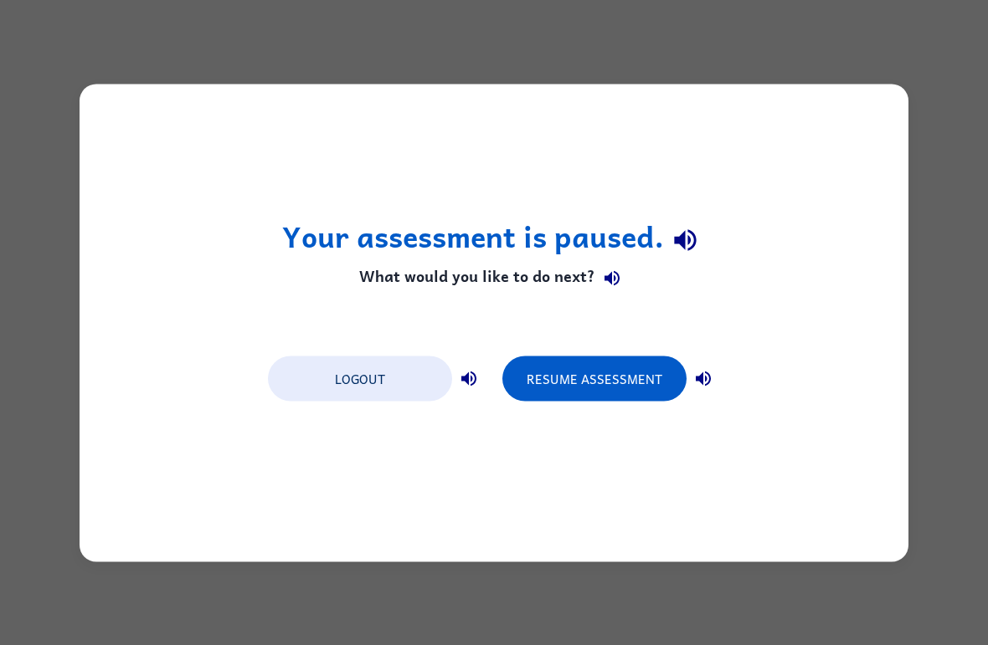
click at [631, 385] on button "Resume Assessment" at bounding box center [594, 378] width 184 height 45
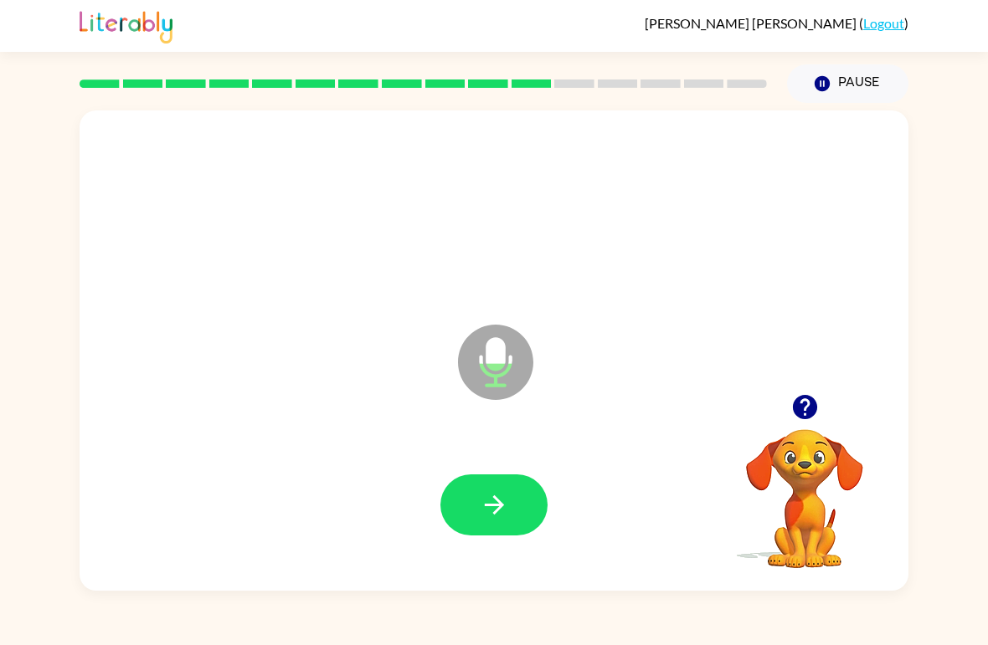
click at [511, 506] on button "button" at bounding box center [493, 505] width 107 height 61
click at [484, 498] on icon "button" at bounding box center [494, 504] width 29 height 29
click at [517, 500] on button "button" at bounding box center [493, 505] width 107 height 61
click at [491, 502] on icon "button" at bounding box center [494, 504] width 29 height 29
click at [495, 506] on icon "button" at bounding box center [493, 505] width 19 height 19
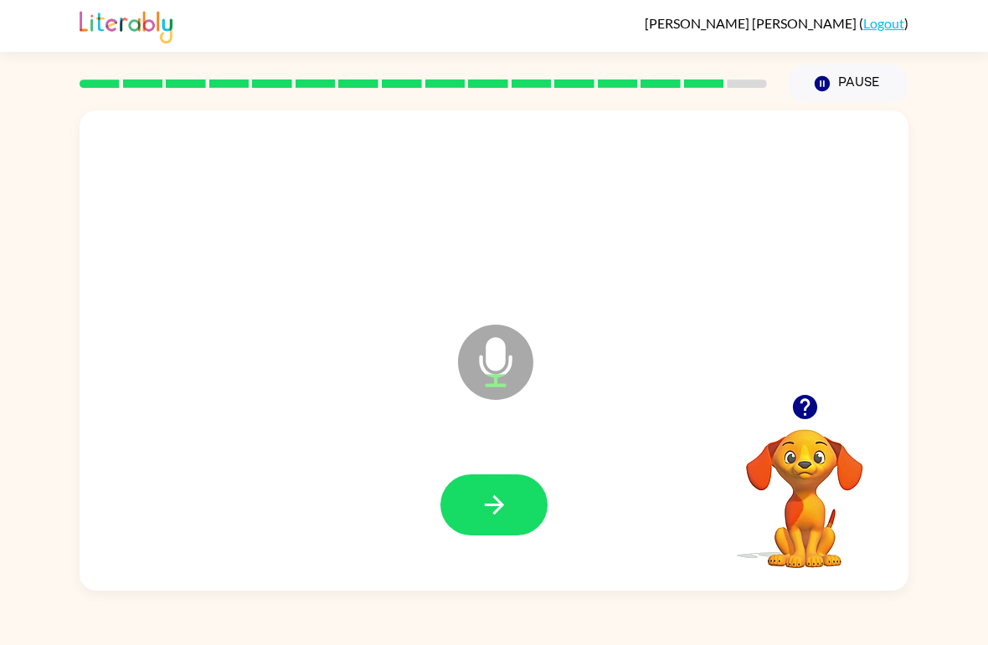
click at [504, 496] on icon "button" at bounding box center [494, 504] width 29 height 29
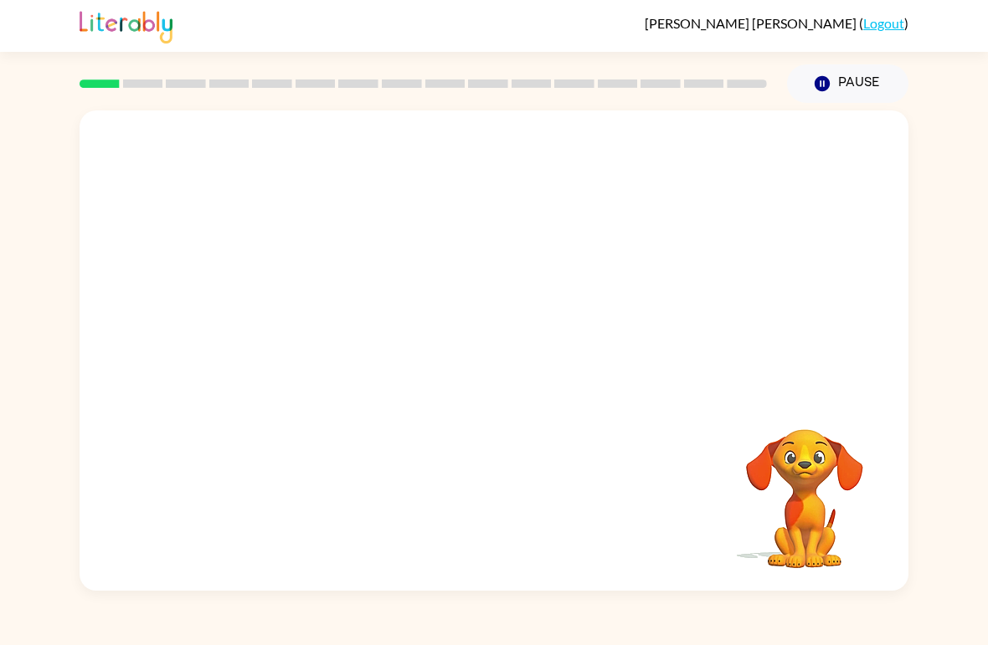
click at [86, 567] on div "Your browser must support playing .mp4 files to use Literably. Please try using…" at bounding box center [494, 350] width 829 height 480
click at [480, 350] on icon "button" at bounding box center [494, 359] width 29 height 29
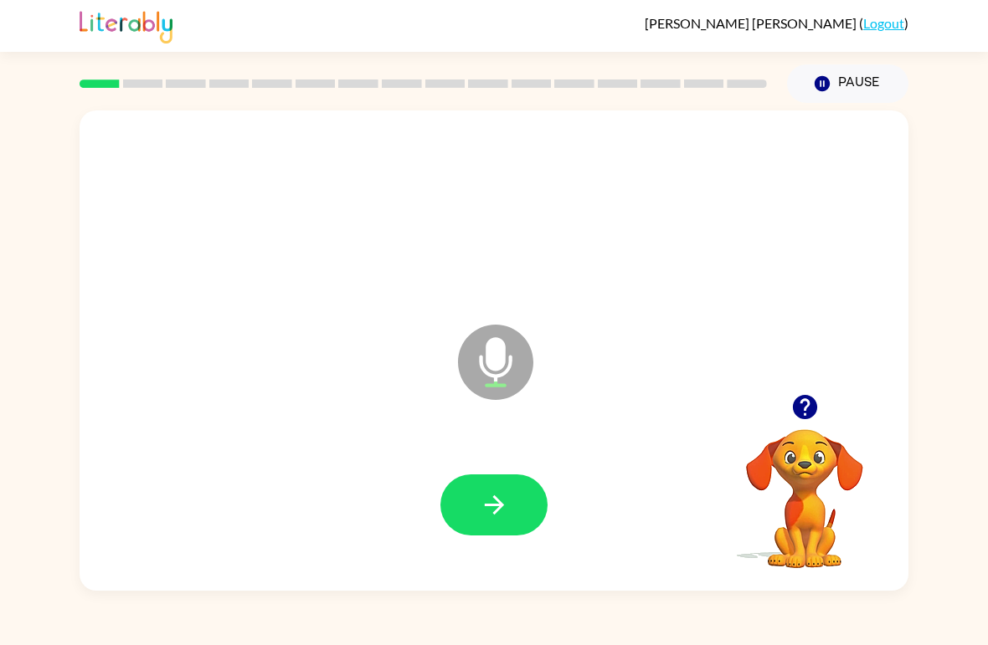
click at [477, 509] on button "button" at bounding box center [493, 505] width 107 height 61
click at [508, 504] on icon "button" at bounding box center [494, 504] width 29 height 29
click at [494, 508] on icon "button" at bounding box center [494, 504] width 29 height 29
click at [482, 490] on button "button" at bounding box center [493, 505] width 107 height 61
click at [504, 512] on icon "button" at bounding box center [494, 504] width 29 height 29
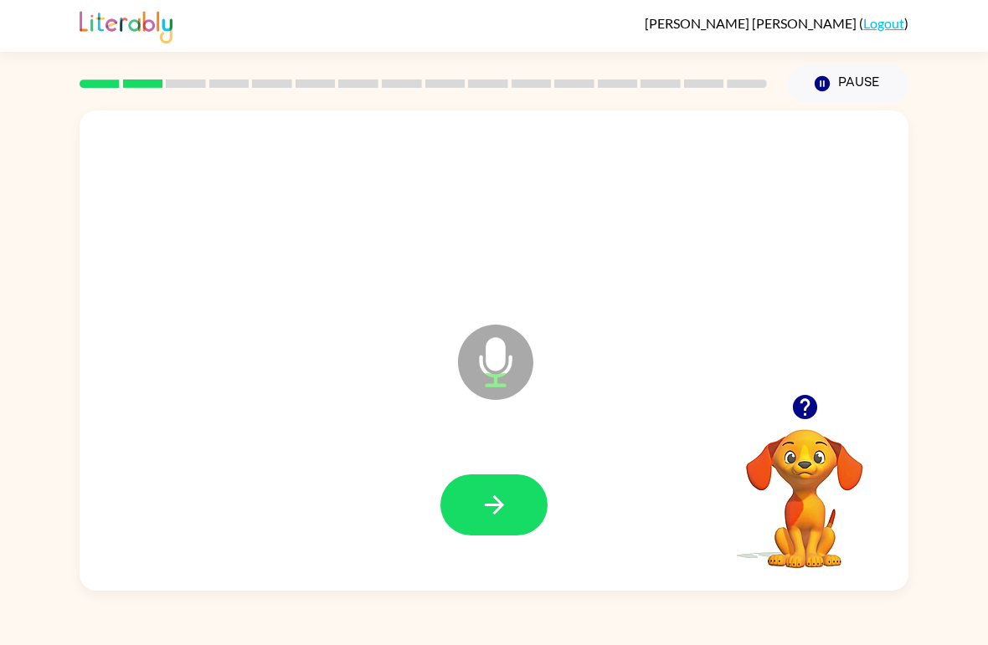
click at [534, 506] on button "button" at bounding box center [493, 505] width 107 height 61
click at [501, 506] on icon "button" at bounding box center [493, 505] width 19 height 19
click at [485, 514] on icon "button" at bounding box center [494, 504] width 29 height 29
click at [517, 490] on button "button" at bounding box center [493, 505] width 107 height 61
click at [491, 506] on icon "button" at bounding box center [493, 505] width 19 height 19
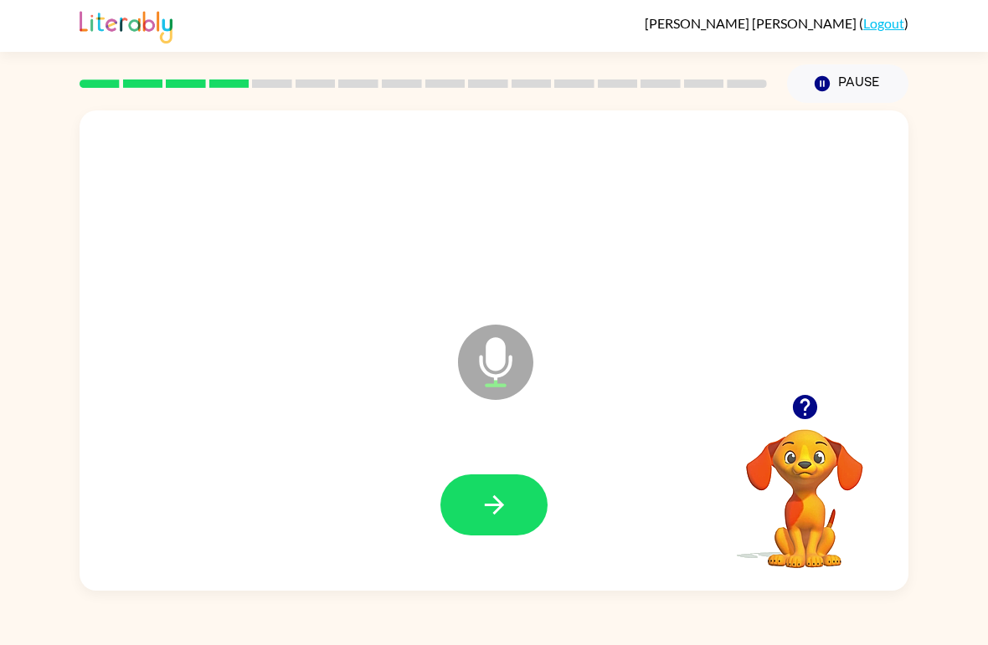
click at [519, 513] on button "button" at bounding box center [493, 505] width 107 height 61
click at [496, 508] on icon "button" at bounding box center [494, 504] width 29 height 29
click at [498, 502] on icon "button" at bounding box center [493, 505] width 19 height 19
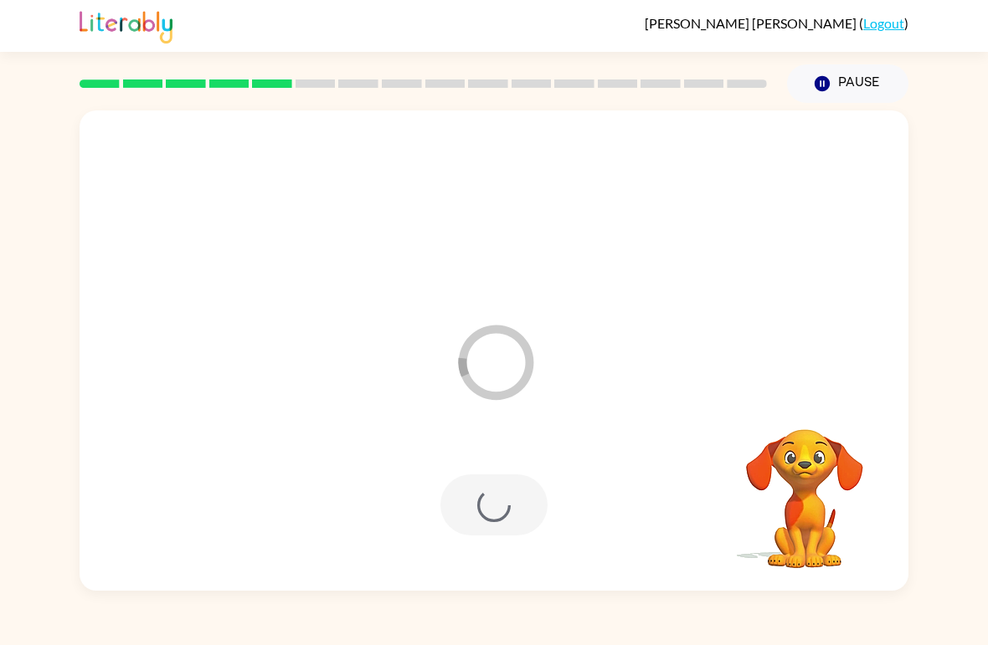
click at [864, 79] on button "Pause Pause" at bounding box center [847, 83] width 121 height 39
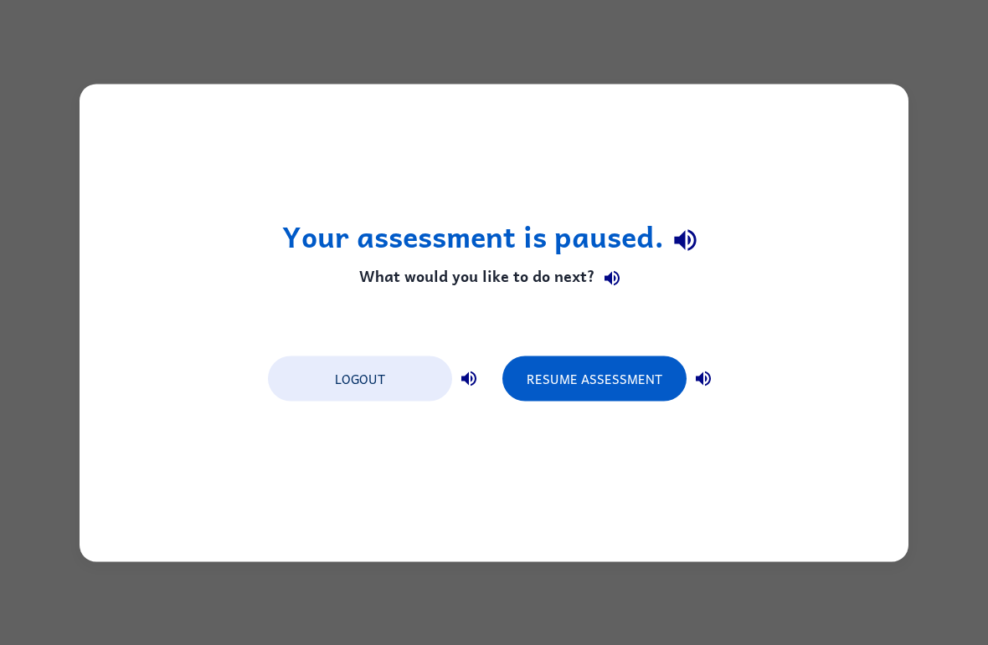
click at [592, 386] on button "Resume Assessment" at bounding box center [594, 378] width 184 height 45
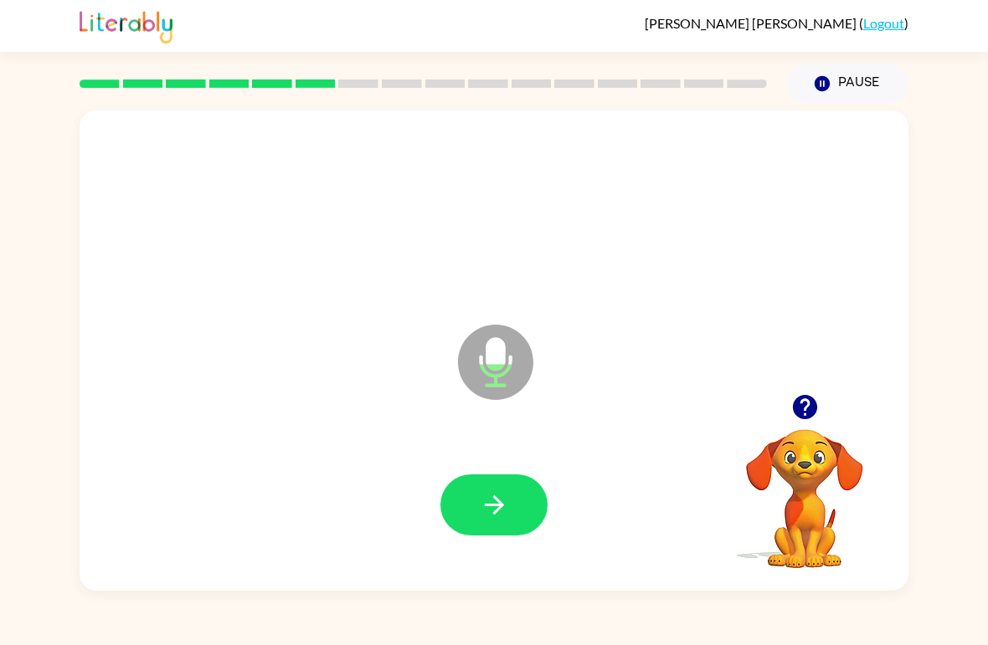
click at [494, 496] on icon "button" at bounding box center [494, 504] width 29 height 29
click at [504, 503] on icon "button" at bounding box center [494, 504] width 29 height 29
click at [484, 515] on icon "button" at bounding box center [494, 504] width 29 height 29
click at [501, 516] on icon "button" at bounding box center [494, 504] width 29 height 29
click at [506, 500] on icon "button" at bounding box center [494, 504] width 29 height 29
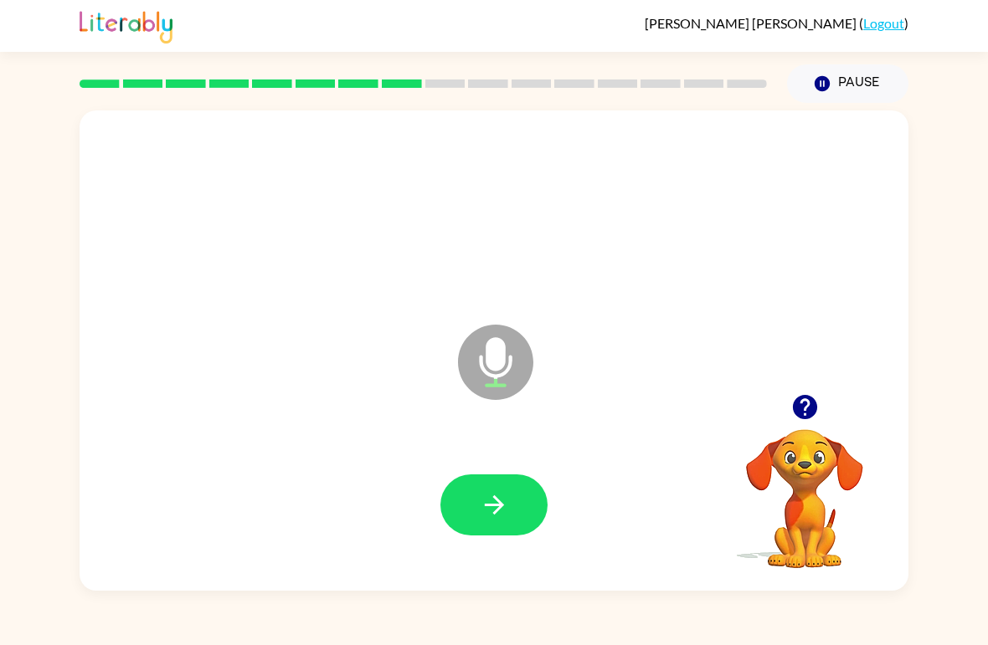
click at [506, 508] on icon "button" at bounding box center [494, 504] width 29 height 29
click at [504, 519] on icon "button" at bounding box center [494, 504] width 29 height 29
click at [497, 506] on icon "button" at bounding box center [493, 505] width 19 height 19
click at [500, 500] on icon "button" at bounding box center [494, 504] width 29 height 29
click at [494, 490] on button "button" at bounding box center [493, 505] width 107 height 61
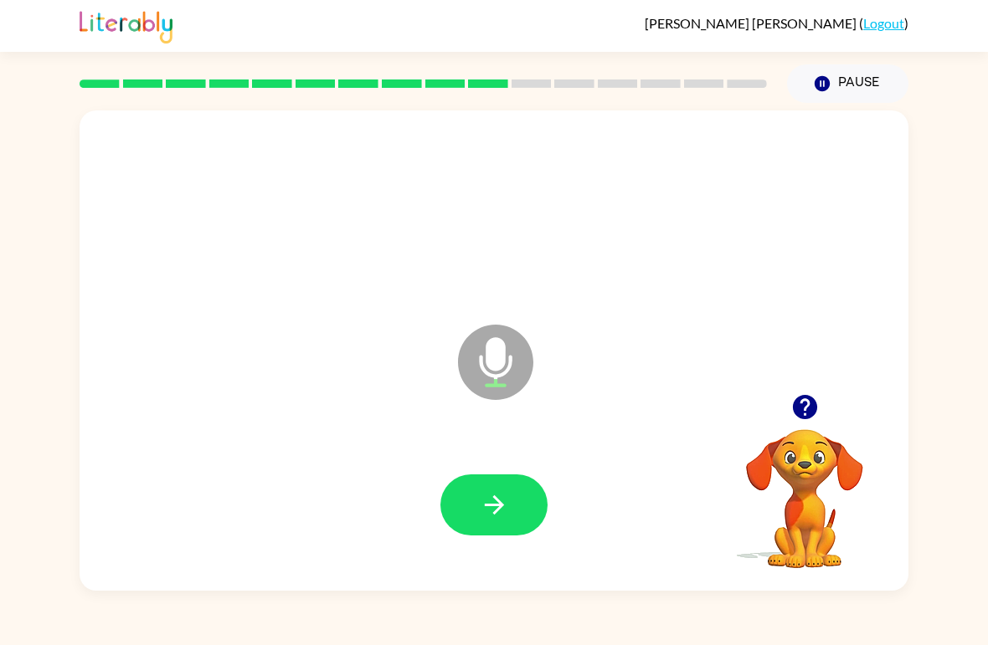
click at [501, 516] on icon "button" at bounding box center [494, 504] width 29 height 29
click at [490, 500] on icon "button" at bounding box center [494, 504] width 29 height 29
click at [498, 501] on icon "button" at bounding box center [493, 505] width 19 height 19
click at [485, 527] on button "button" at bounding box center [493, 505] width 107 height 61
click at [496, 510] on icon "button" at bounding box center [494, 504] width 29 height 29
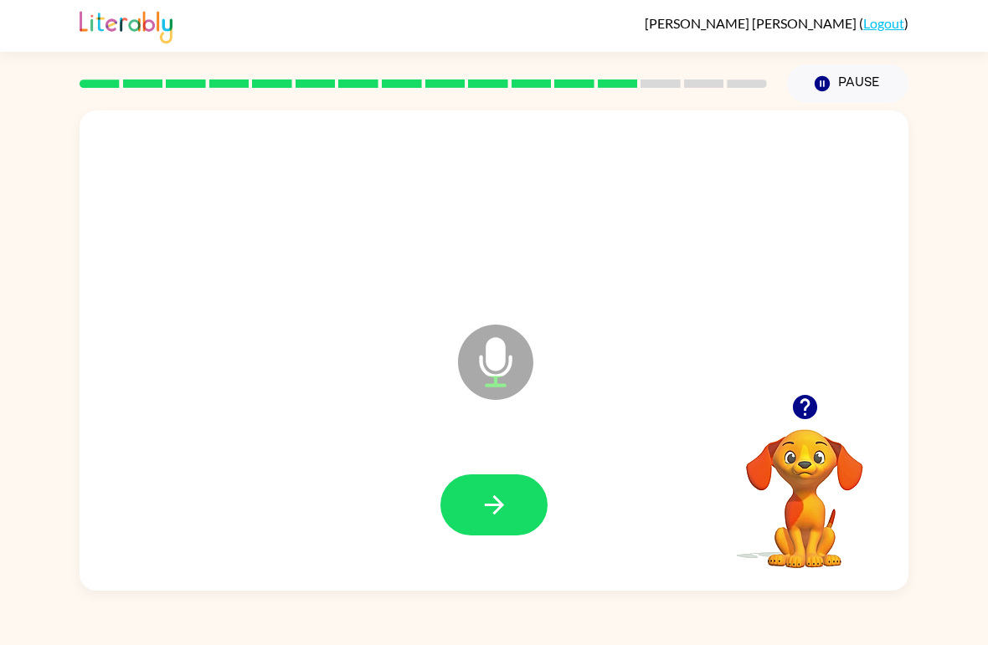
click at [521, 476] on button "button" at bounding box center [493, 505] width 107 height 61
click at [491, 510] on icon "button" at bounding box center [494, 504] width 29 height 29
click at [493, 506] on icon "button" at bounding box center [493, 505] width 19 height 19
